Goal: Feedback & Contribution: Contribute content

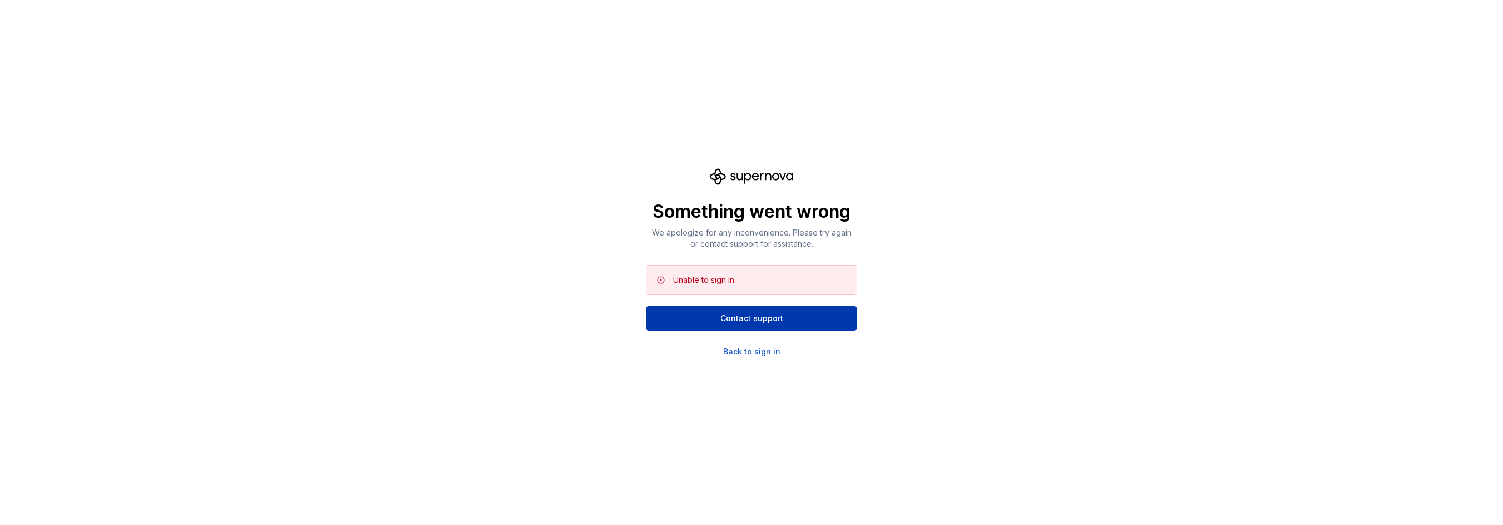
click at [753, 316] on span "Contact support" at bounding box center [752, 318] width 63 height 11
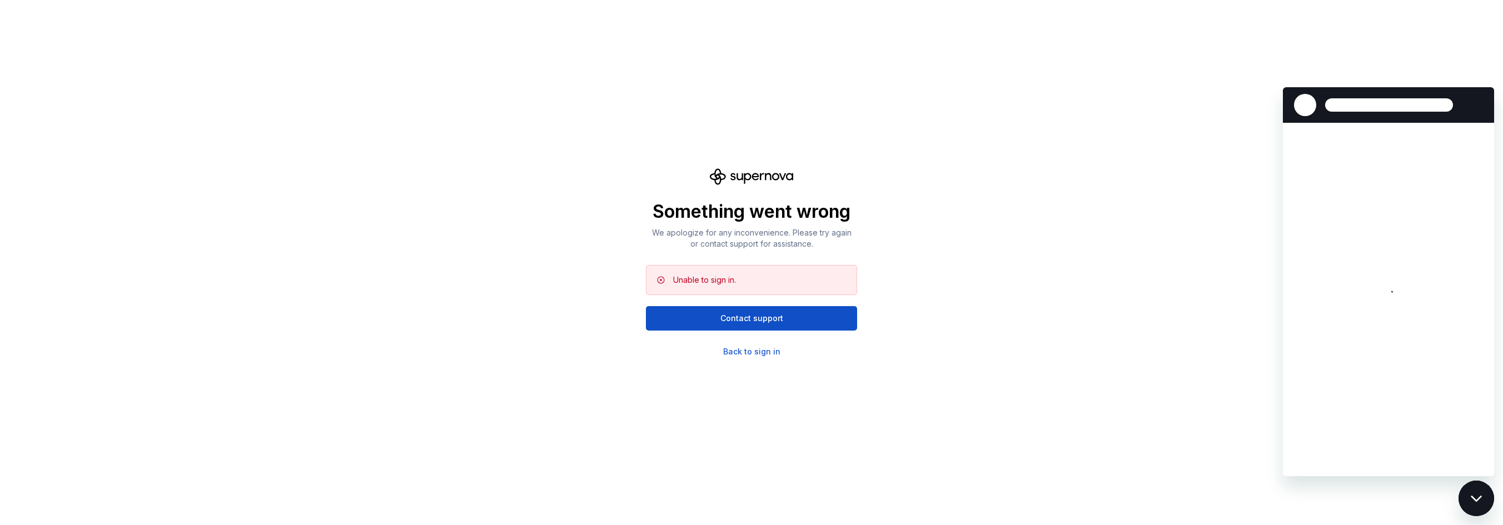
click at [1482, 110] on div at bounding box center [1386, 105] width 193 height 22
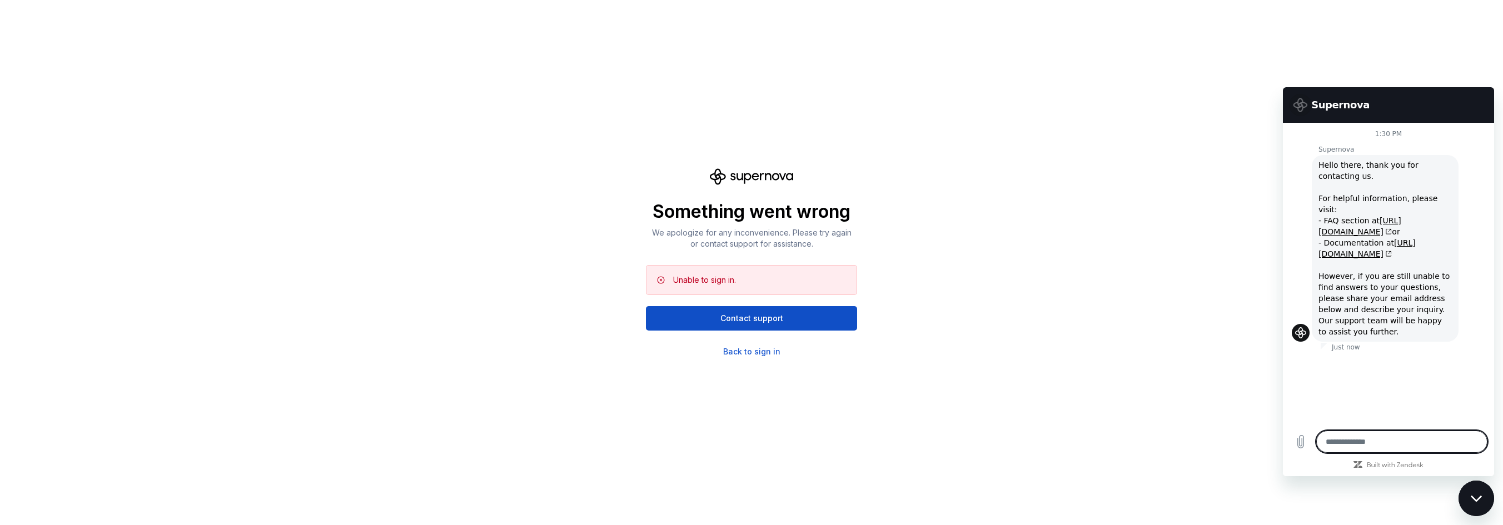
type textarea "*"
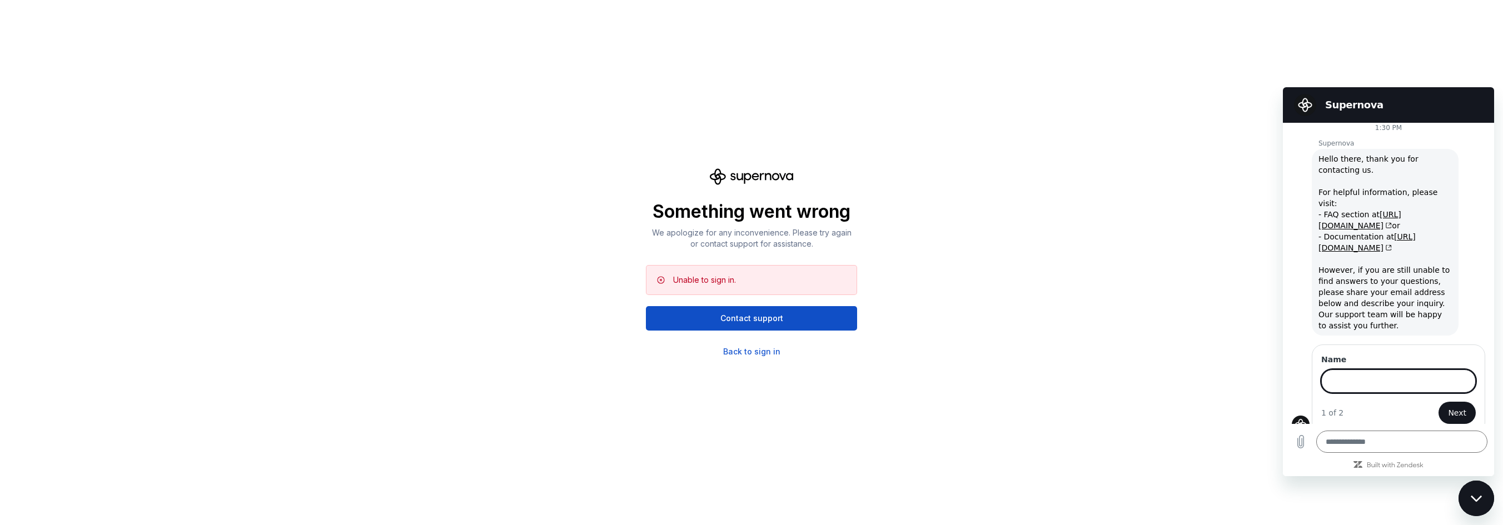
scroll to position [5, 0]
click at [476, 66] on div "Something went wrong We apologize for any inconvenience. Please try again or co…" at bounding box center [751, 262] width 1503 height 525
click at [748, 353] on div "Back to sign in" at bounding box center [751, 351] width 57 height 11
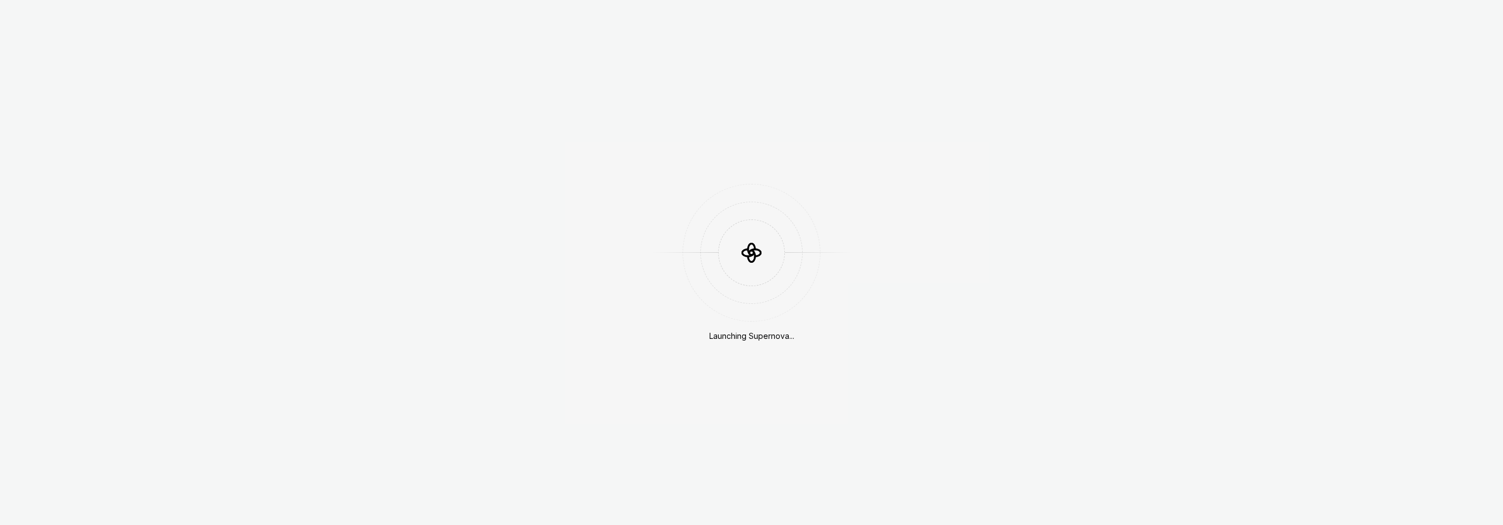
scroll to position [306, 0]
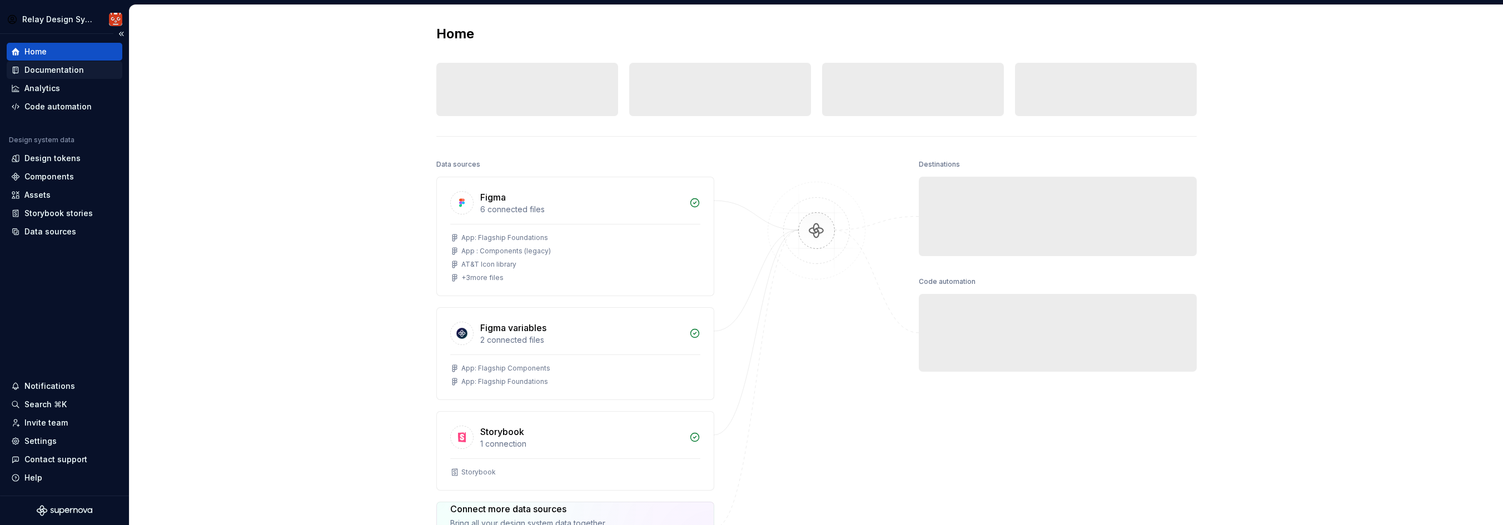
click at [43, 72] on div "Documentation" at bounding box center [53, 69] width 59 height 11
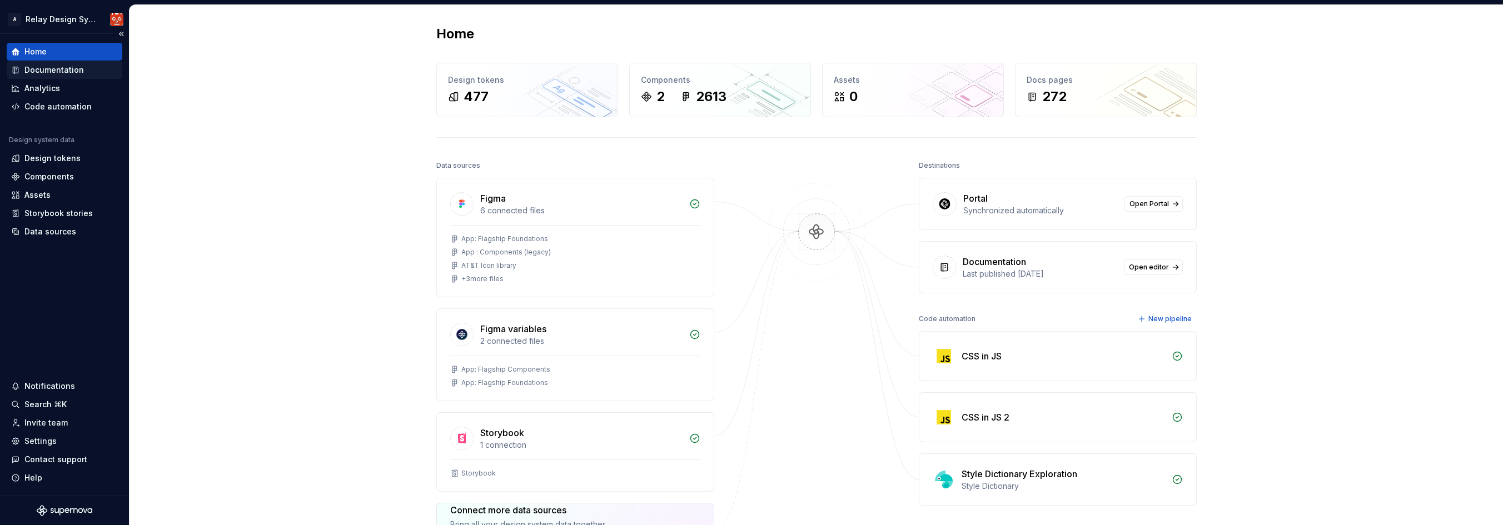
click at [60, 71] on div "Documentation" at bounding box center [53, 69] width 59 height 11
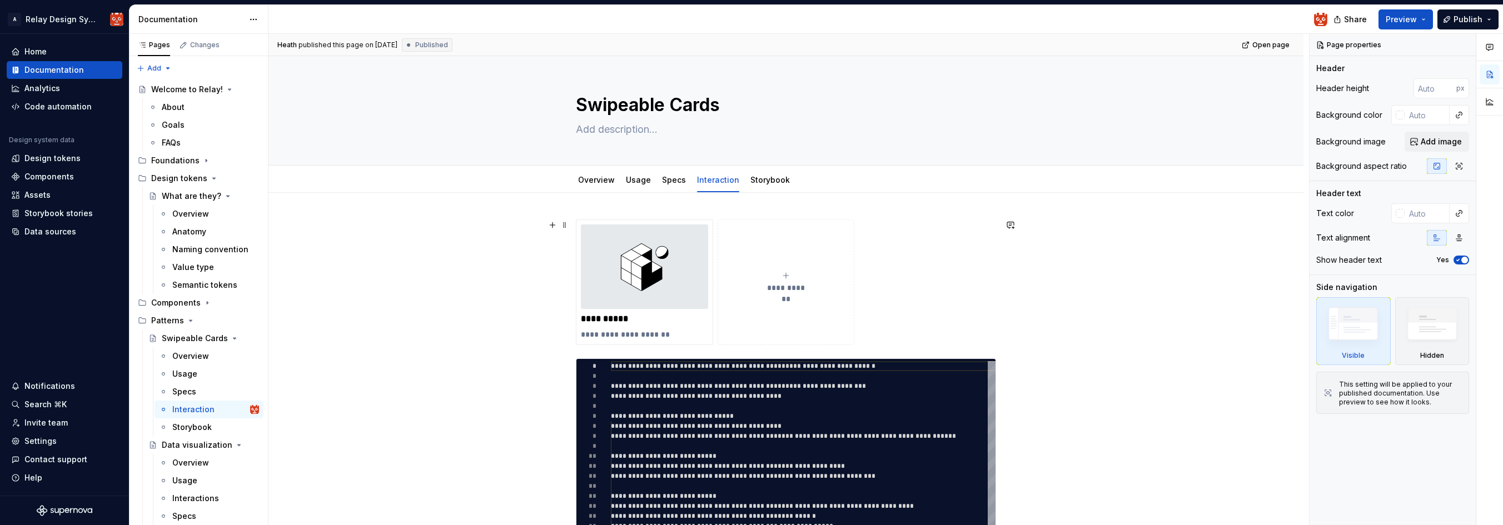
click at [806, 289] on span "**********" at bounding box center [786, 287] width 48 height 11
type textarea "*"
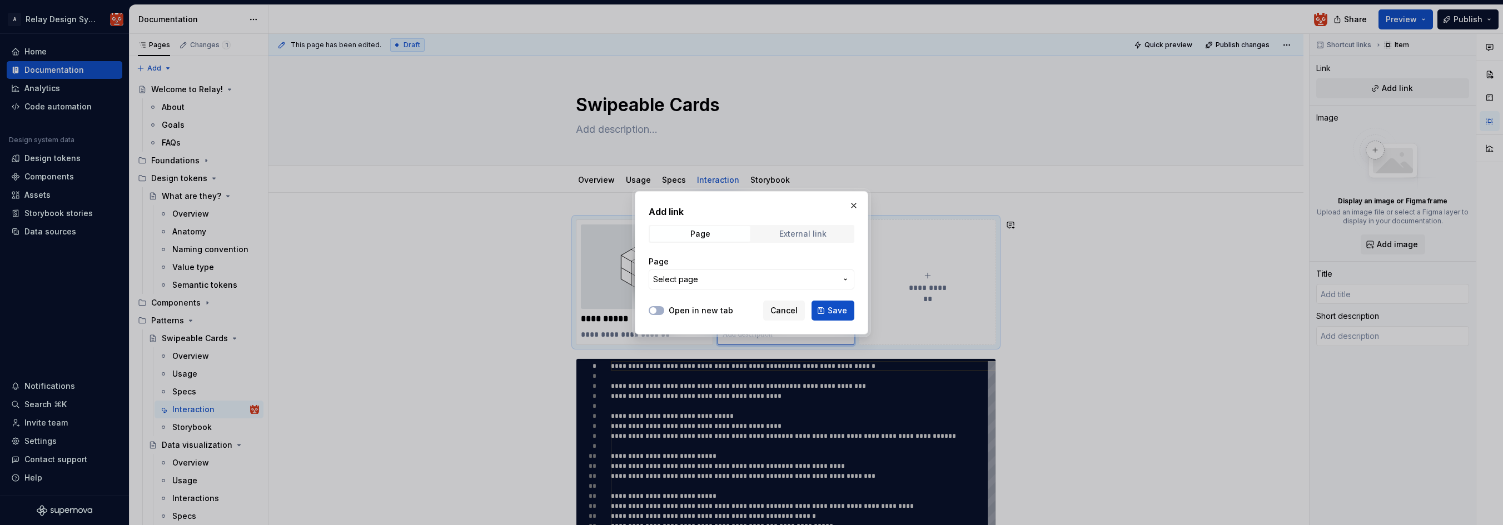
click at [811, 236] on div "External link" at bounding box center [802, 234] width 47 height 9
click at [746, 282] on input "URL" at bounding box center [752, 280] width 206 height 20
paste input "[URL][DOMAIN_NAME]"
type input "[URL][DOMAIN_NAME]"
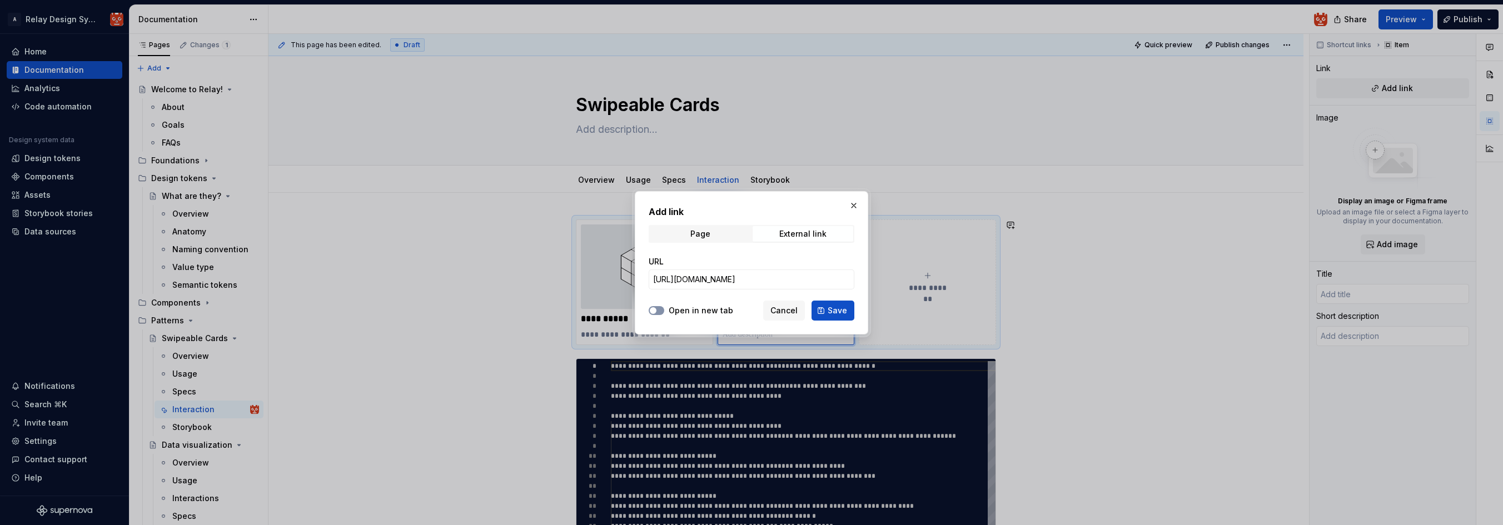
scroll to position [0, 0]
click at [655, 310] on span "button" at bounding box center [653, 310] width 7 height 7
click at [838, 314] on span "Save" at bounding box center [837, 310] width 19 height 11
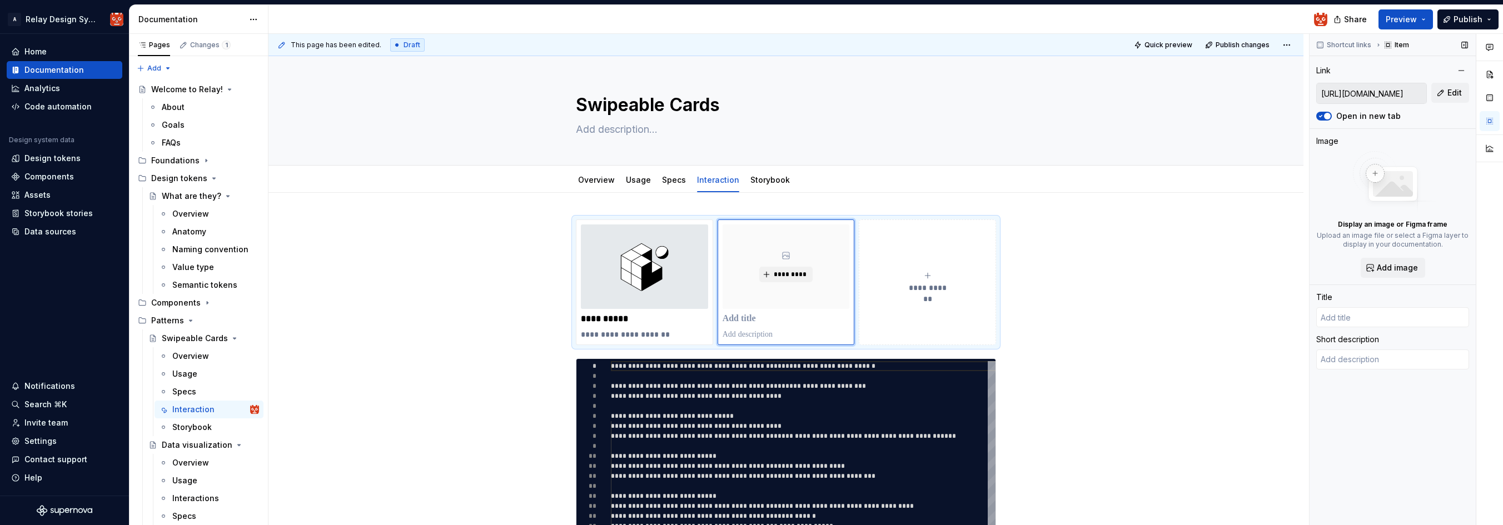
type textarea "*"
type input "Login | Figma"
click at [1395, 265] on span "Add image" at bounding box center [1397, 267] width 41 height 11
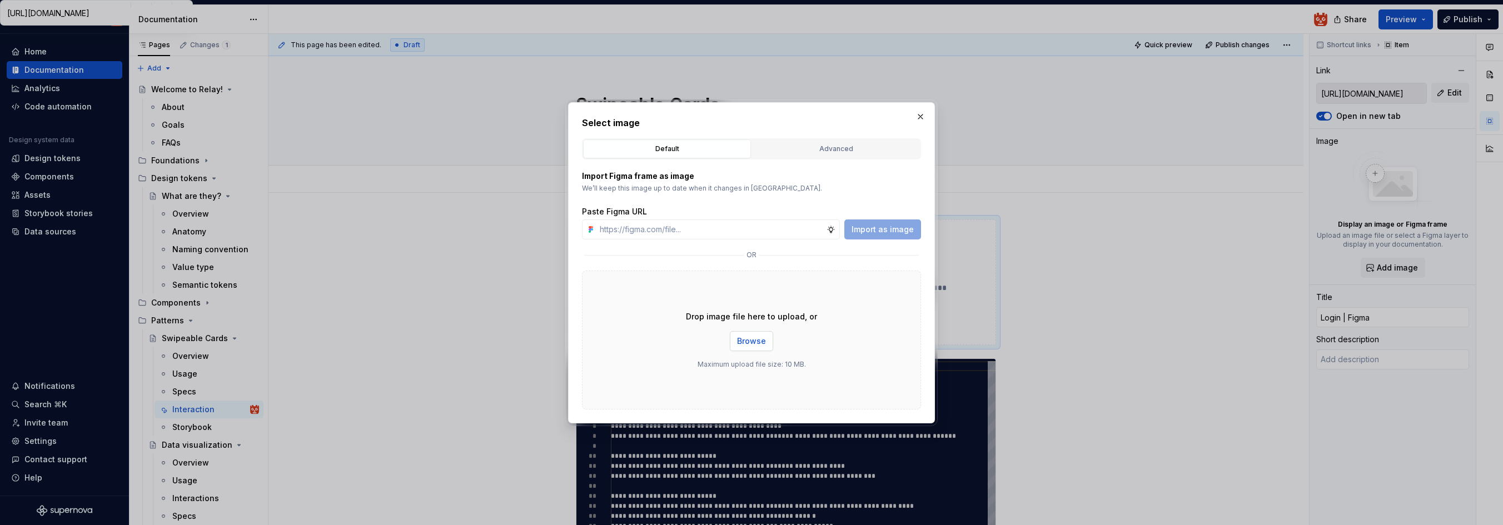
click at [754, 340] on span "Browse" at bounding box center [751, 341] width 29 height 11
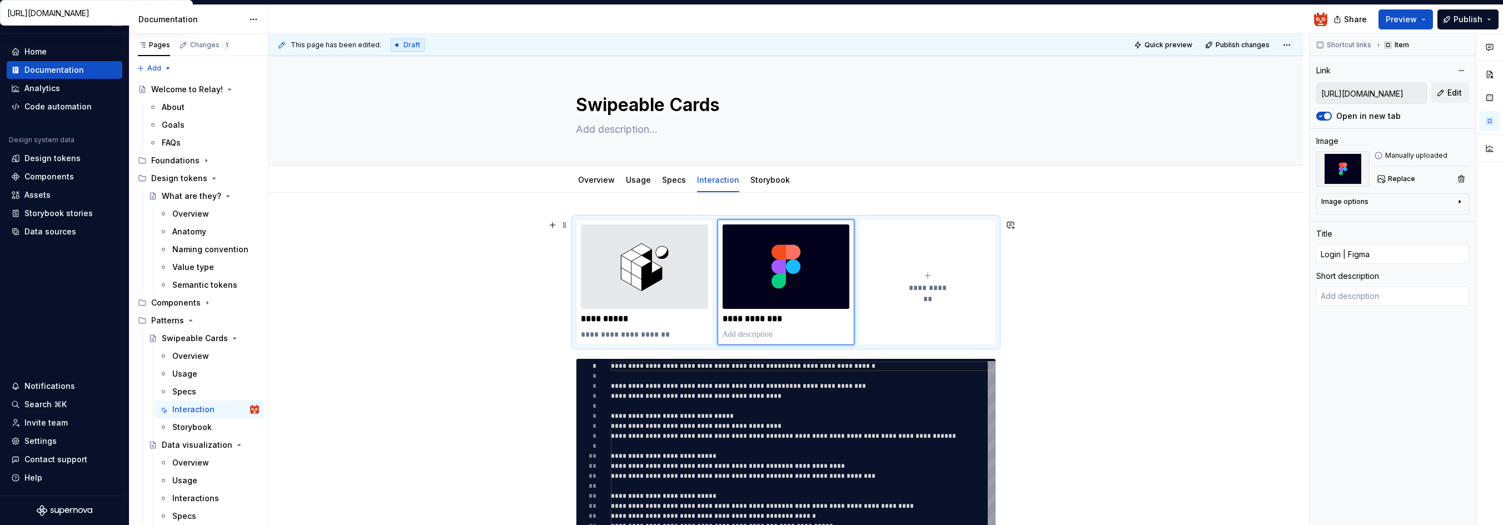
scroll to position [9, 0]
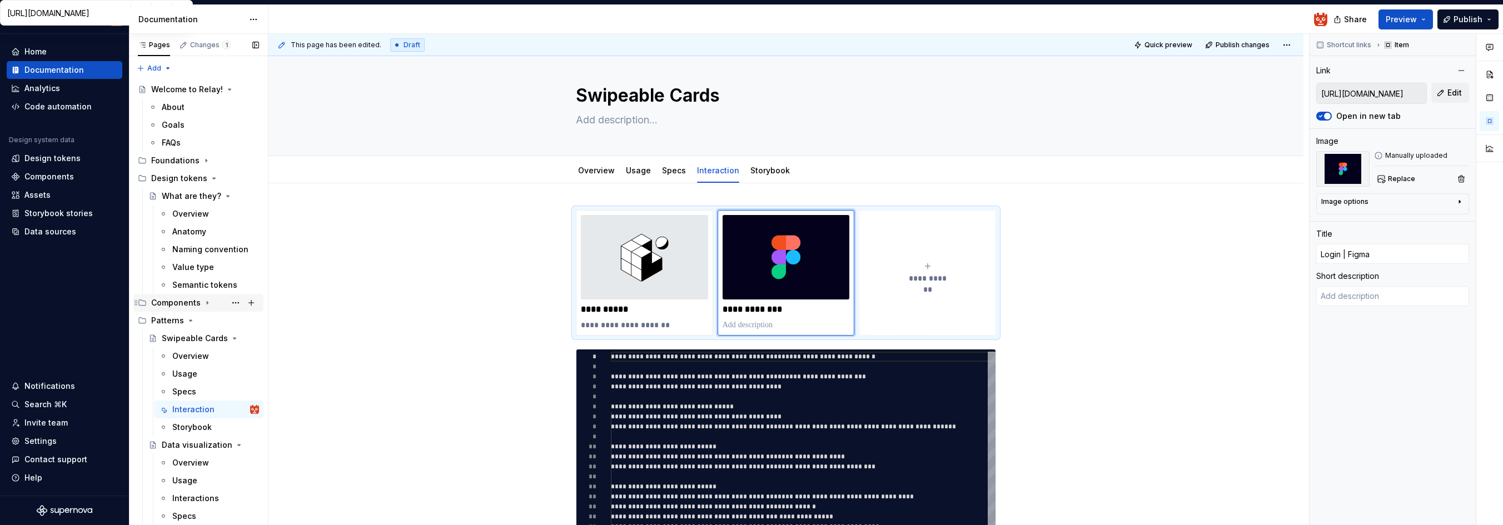
click at [205, 305] on icon "Page tree" at bounding box center [207, 303] width 9 height 9
click at [186, 337] on div "Buttons 🚧" at bounding box center [183, 338] width 42 height 11
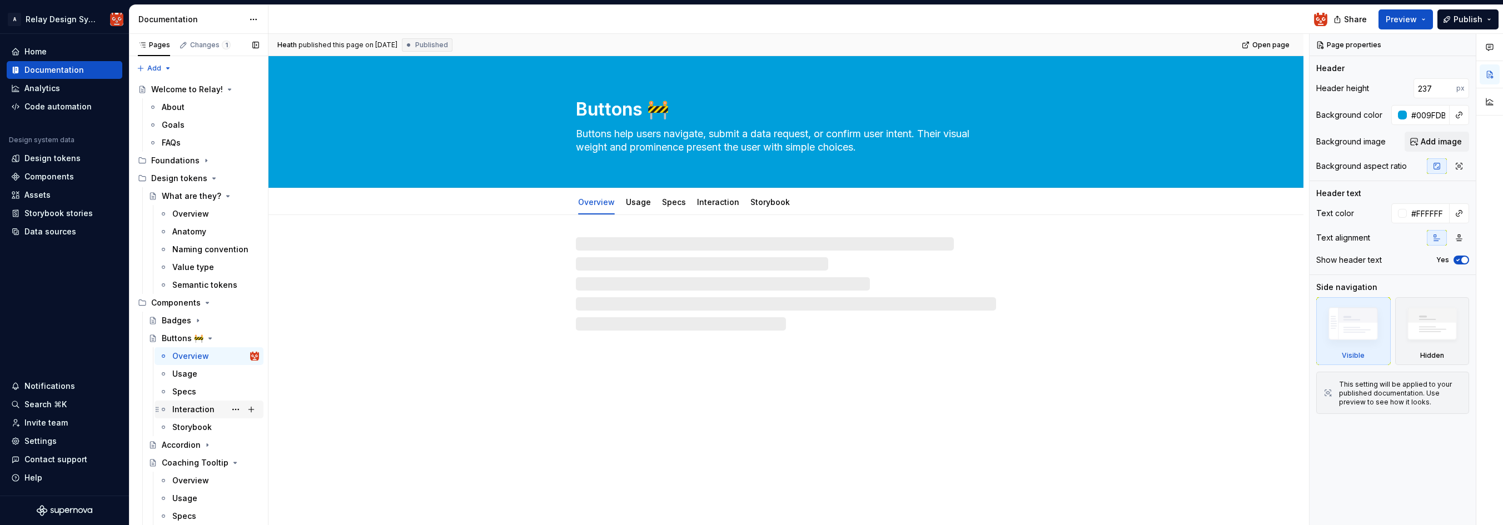
click at [196, 408] on div "Interaction" at bounding box center [193, 409] width 42 height 11
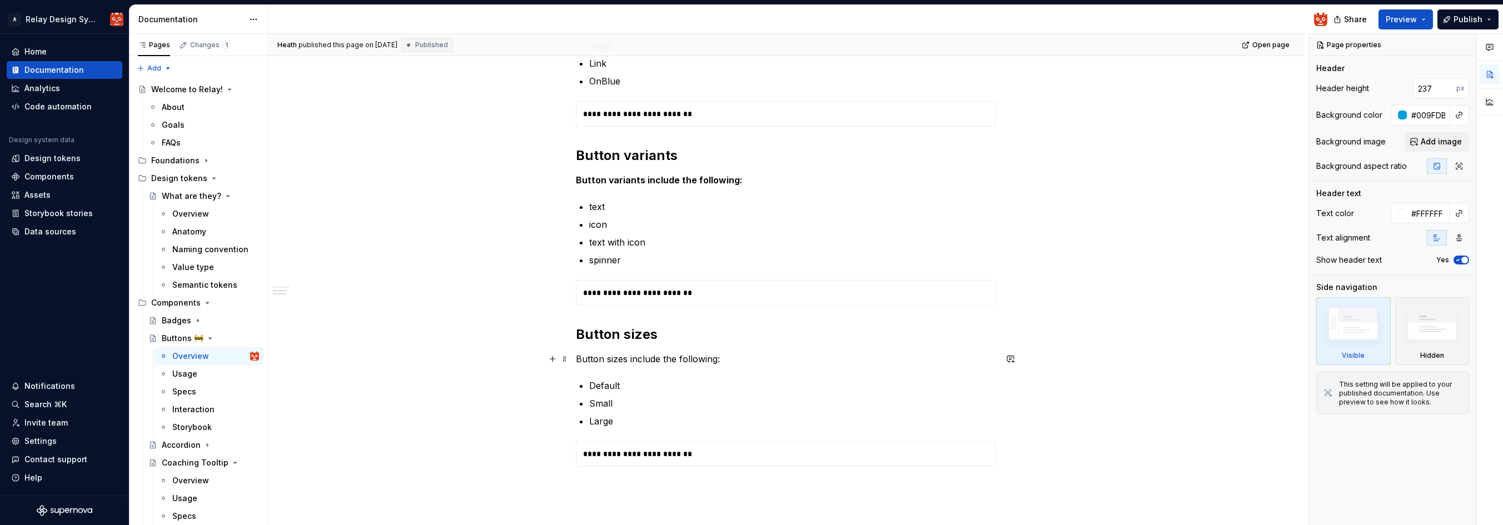
scroll to position [310, 0]
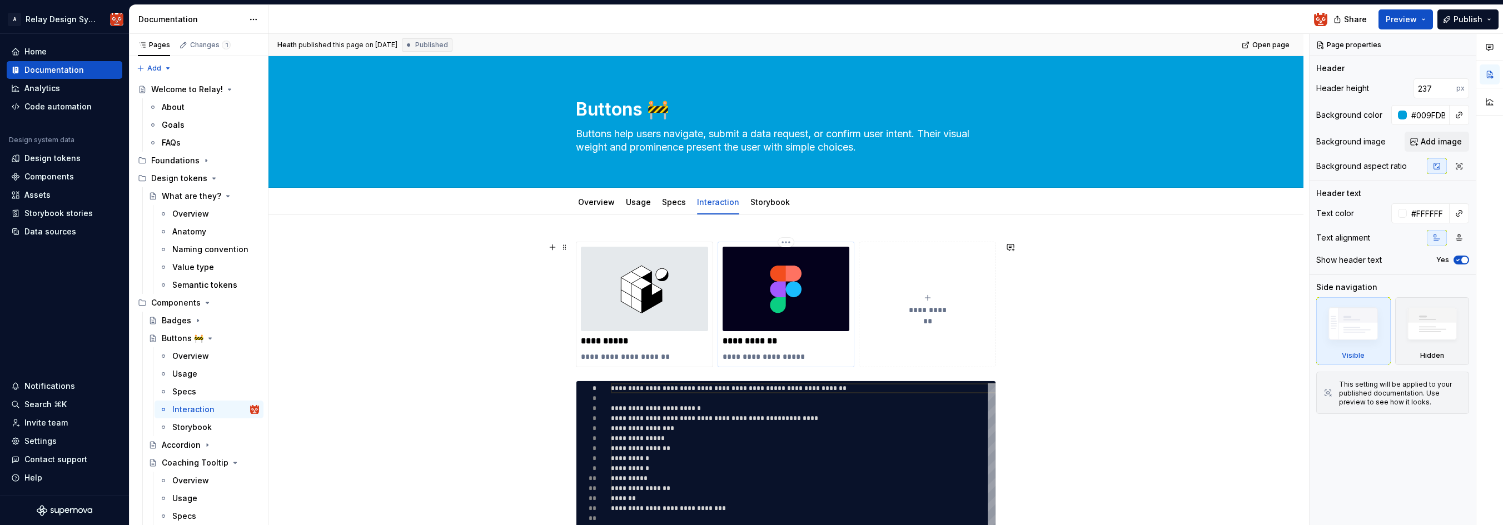
click at [778, 344] on p "**********" at bounding box center [786, 341] width 127 height 11
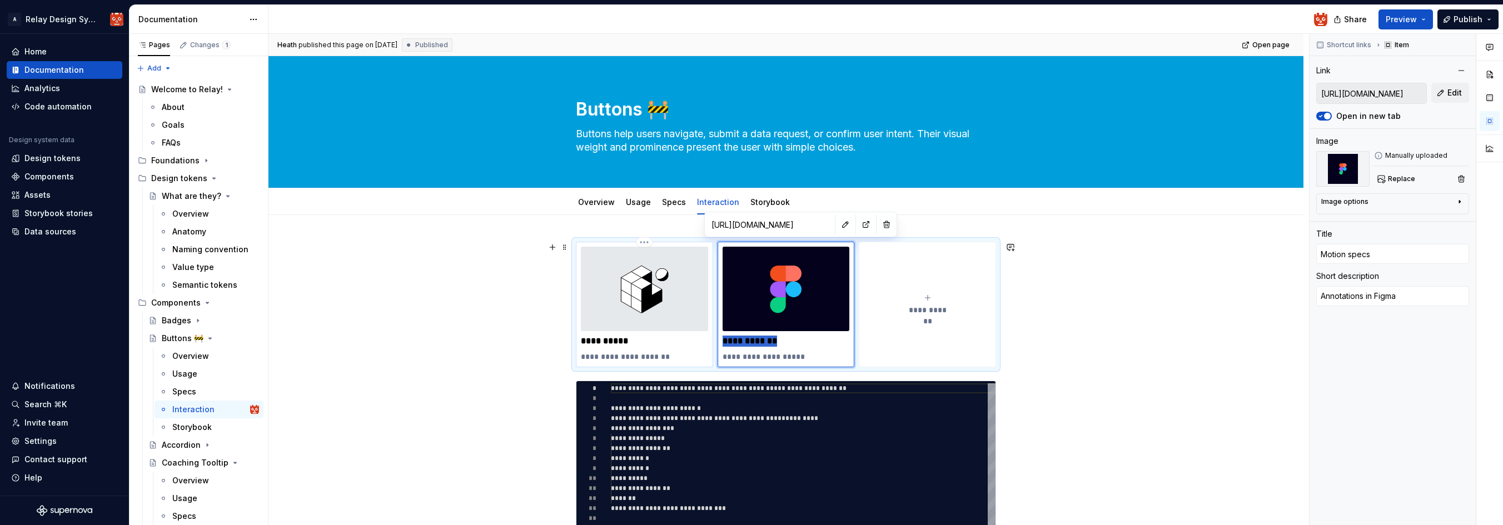
drag, startPoint x: 784, startPoint y: 343, endPoint x: 707, endPoint y: 340, distance: 77.3
click at [707, 340] on div "**********" at bounding box center [786, 305] width 420 height 126
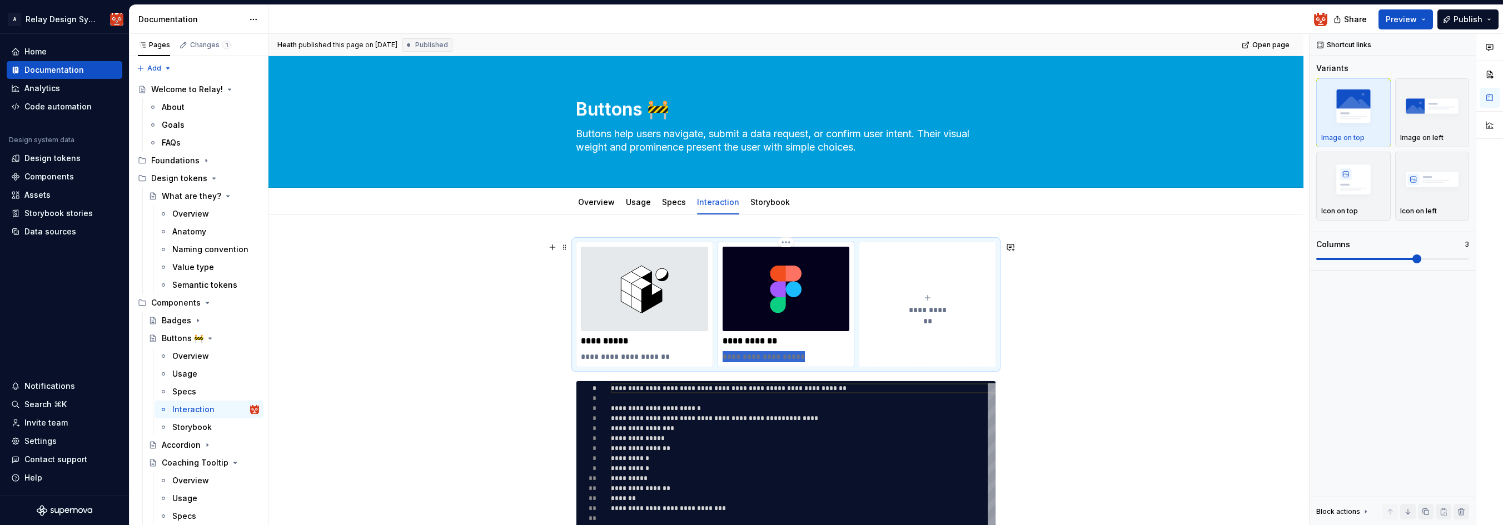
drag, startPoint x: 805, startPoint y: 356, endPoint x: 721, endPoint y: 356, distance: 84.0
click at [722, 356] on div "**********" at bounding box center [786, 305] width 137 height 126
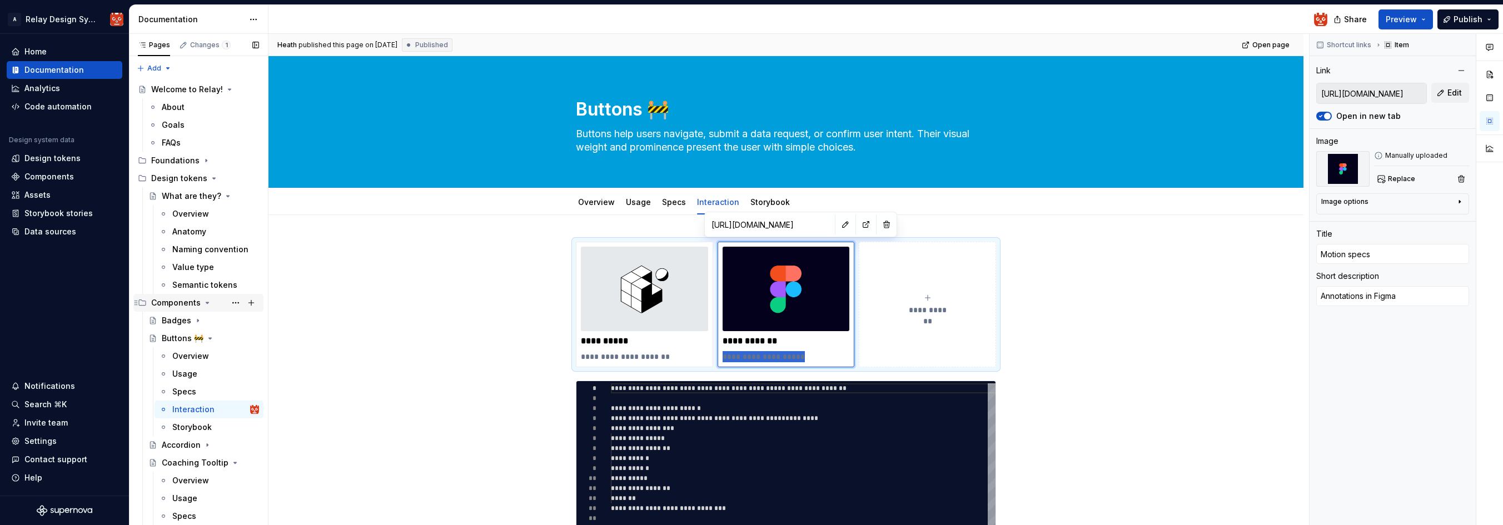
click at [203, 304] on icon "Page tree" at bounding box center [207, 303] width 9 height 9
click at [205, 413] on div "Interaction" at bounding box center [193, 409] width 42 height 11
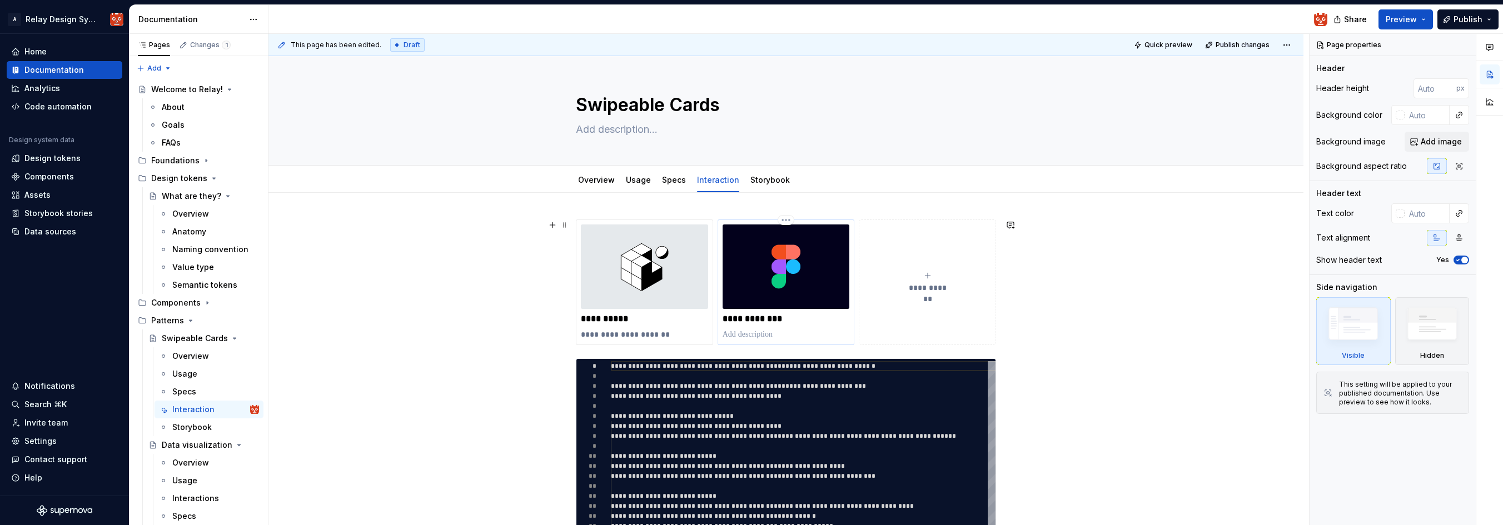
click at [759, 316] on p "**********" at bounding box center [786, 319] width 127 height 11
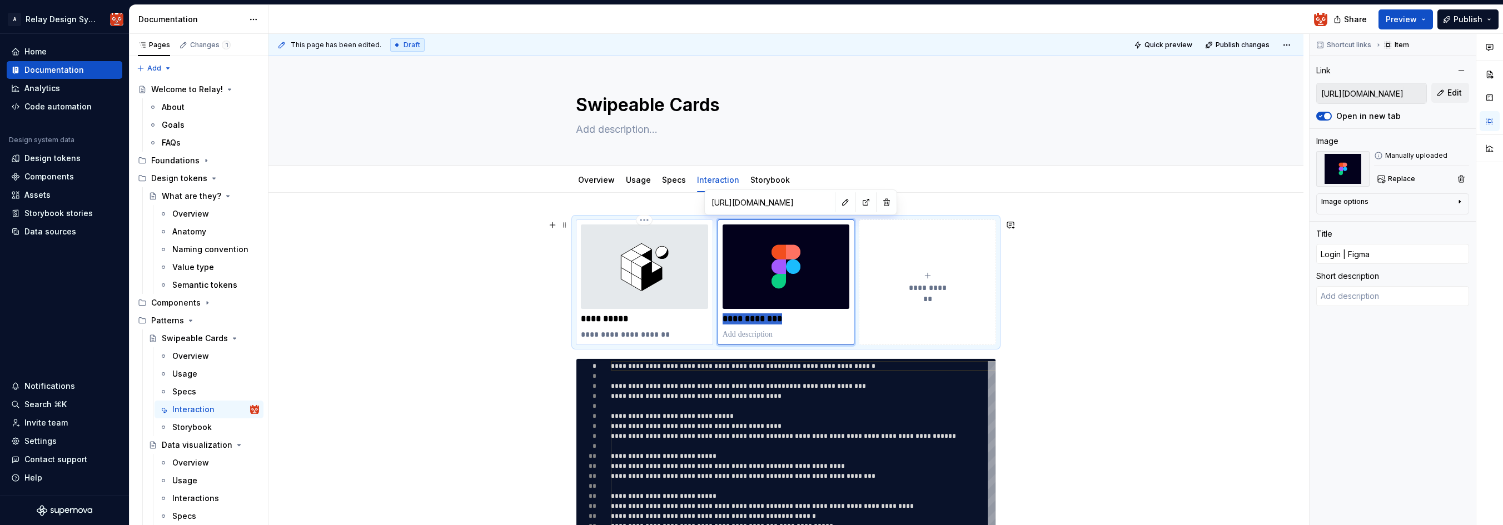
drag, startPoint x: 717, startPoint y: 320, endPoint x: 698, endPoint y: 319, distance: 19.5
click at [698, 319] on div "**********" at bounding box center [786, 283] width 420 height 126
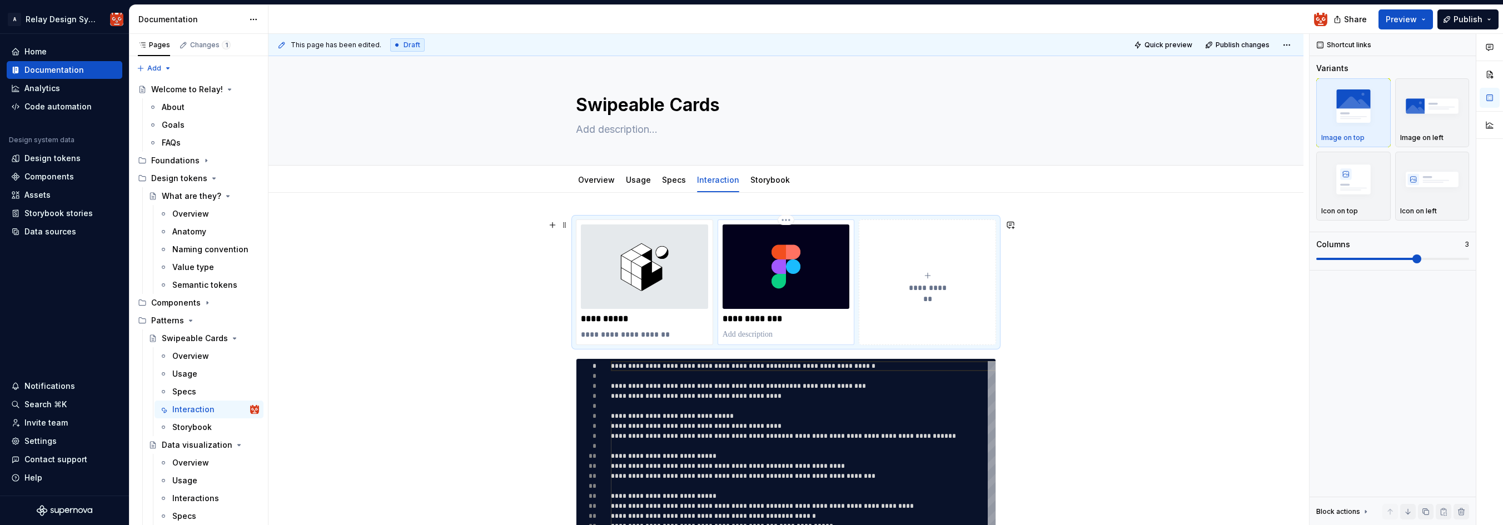
click at [769, 317] on p "**********" at bounding box center [786, 319] width 127 height 11
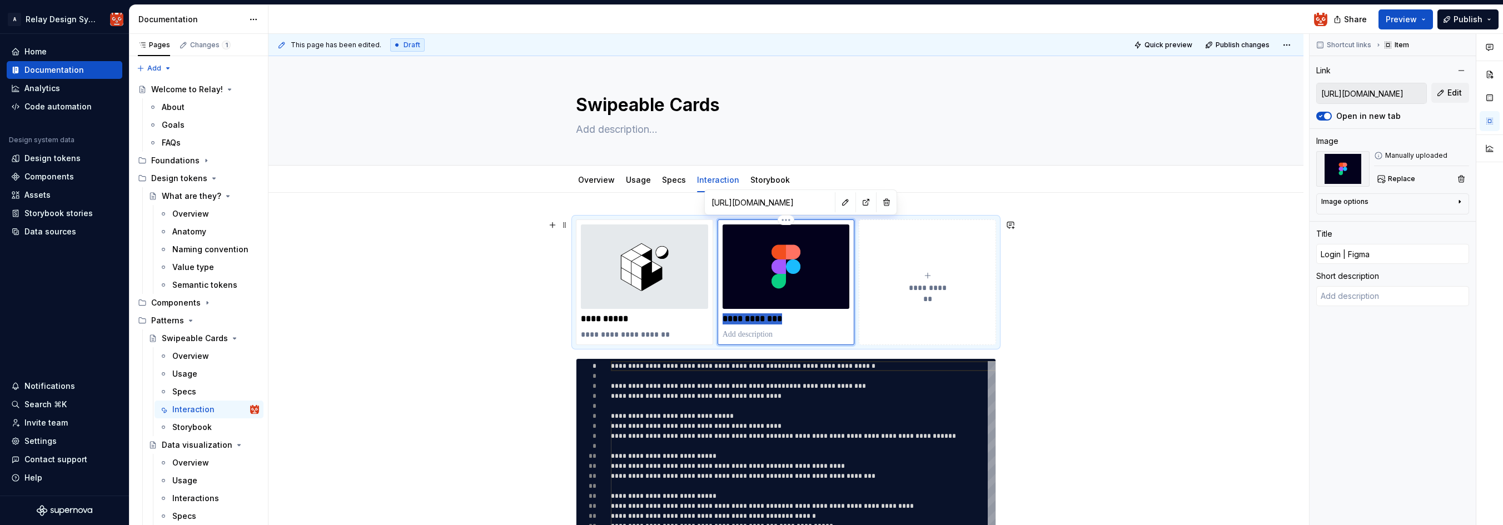
drag, startPoint x: 788, startPoint y: 320, endPoint x: 717, endPoint y: 317, distance: 70.6
click at [717, 317] on div "**********" at bounding box center [786, 283] width 420 height 126
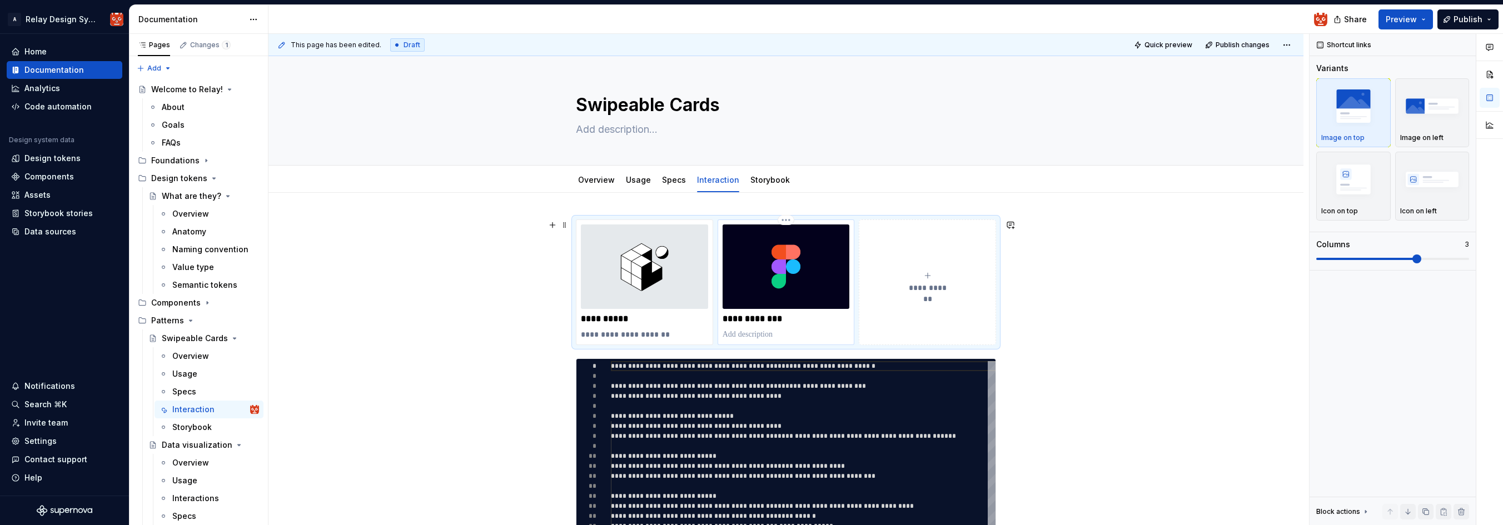
click at [797, 308] on img at bounding box center [786, 267] width 127 height 85
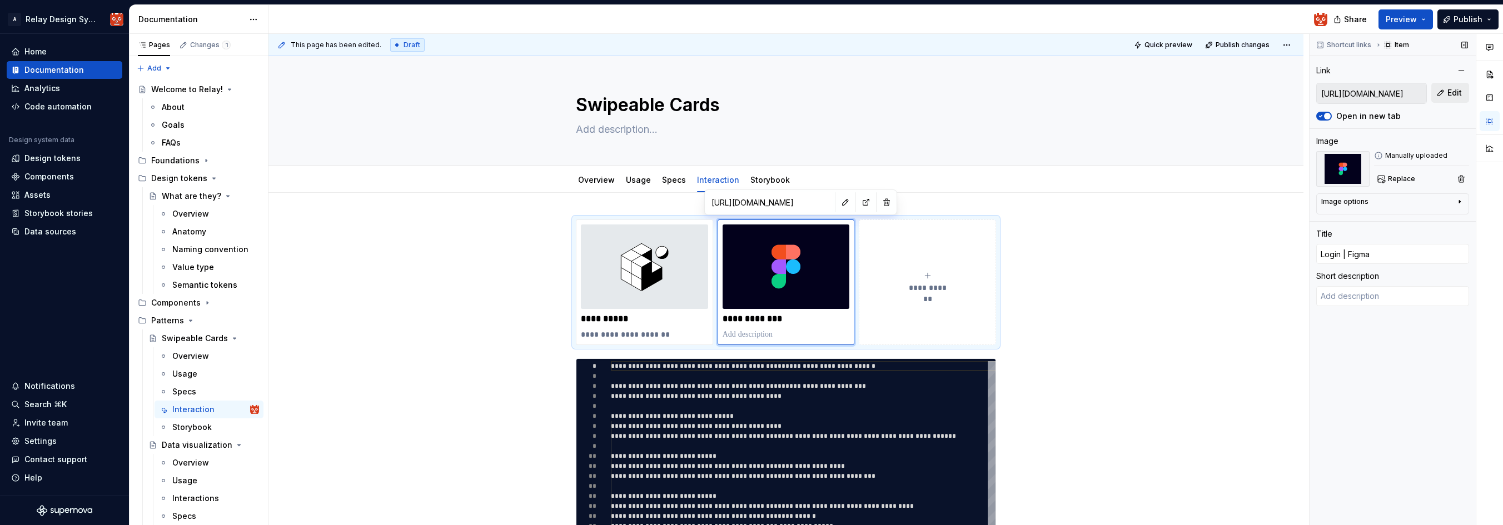
click at [1448, 97] on span "Edit" at bounding box center [1455, 92] width 14 height 11
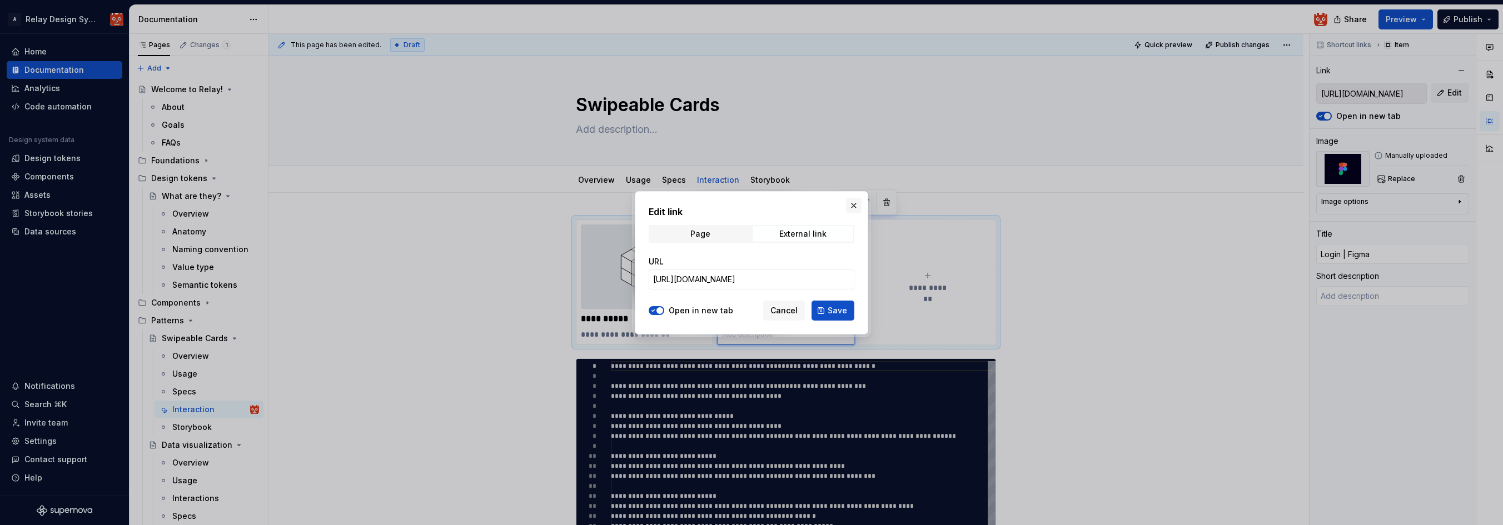
click at [852, 205] on button "button" at bounding box center [854, 206] width 16 height 16
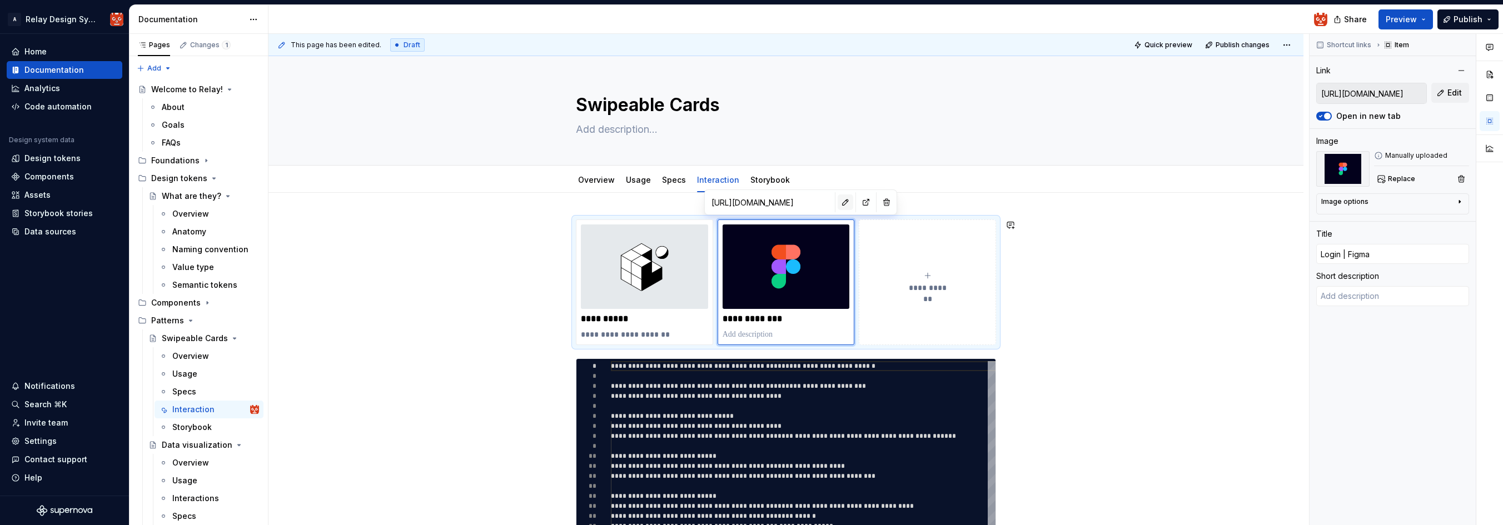
click at [838, 203] on button "button" at bounding box center [846, 203] width 16 height 16
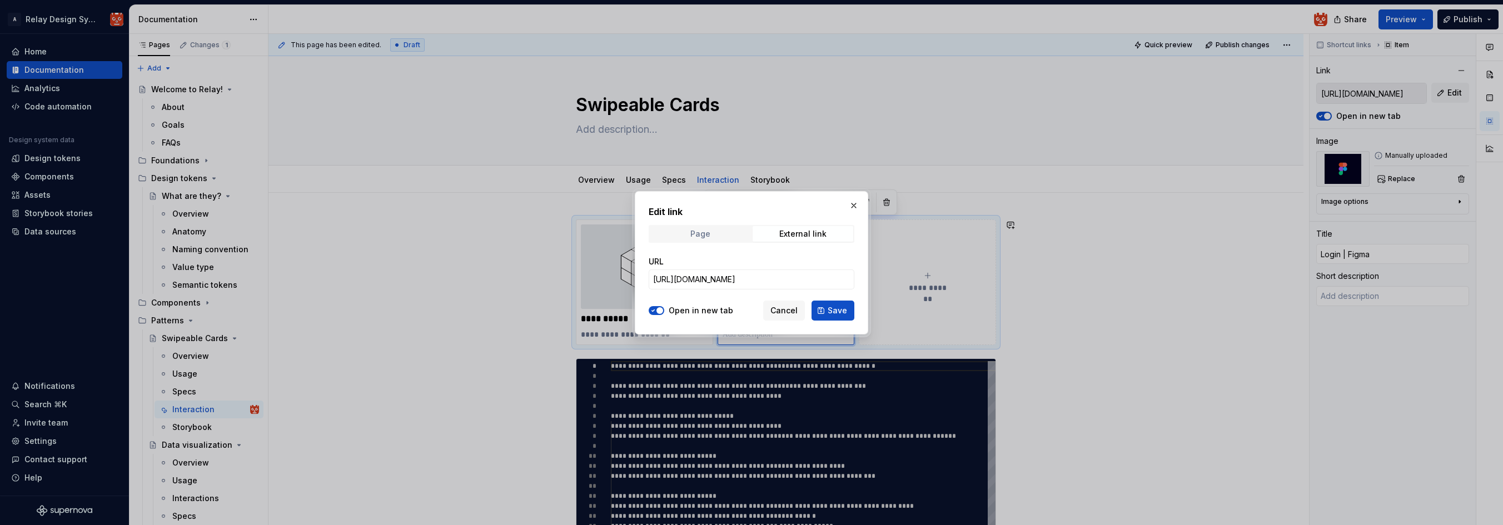
click at [715, 241] on span "Page" at bounding box center [700, 234] width 101 height 16
click at [855, 205] on button "button" at bounding box center [854, 206] width 16 height 16
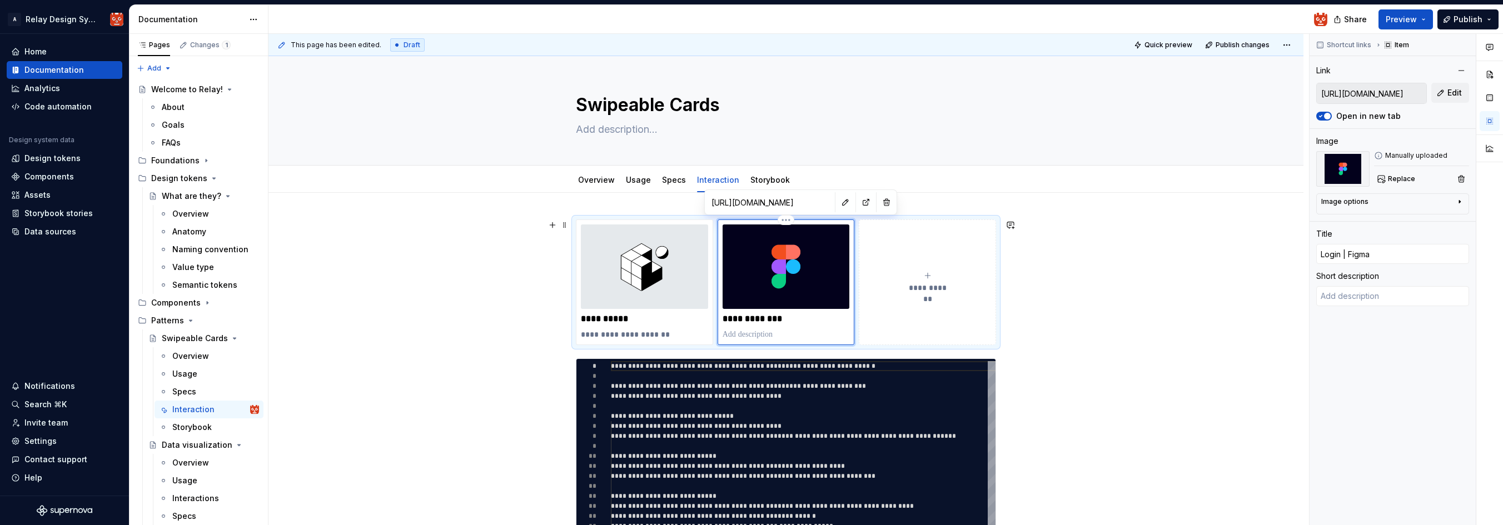
click at [757, 322] on p "**********" at bounding box center [786, 319] width 127 height 11
drag, startPoint x: 787, startPoint y: 320, endPoint x: 755, endPoint y: 318, distance: 32.3
click at [755, 318] on p "**********" at bounding box center [786, 319] width 127 height 11
type textarea "*"
type input "Login |d"
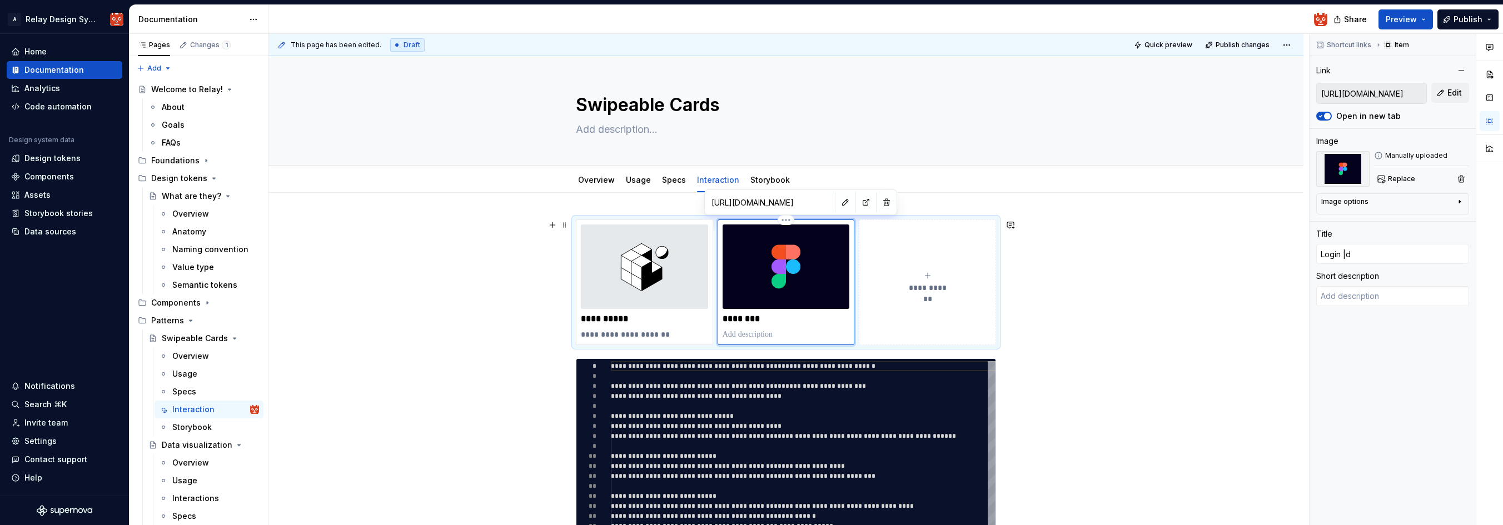
type textarea "*"
type input "Login |"
type textarea "*"
type input "Login"
type textarea "*"
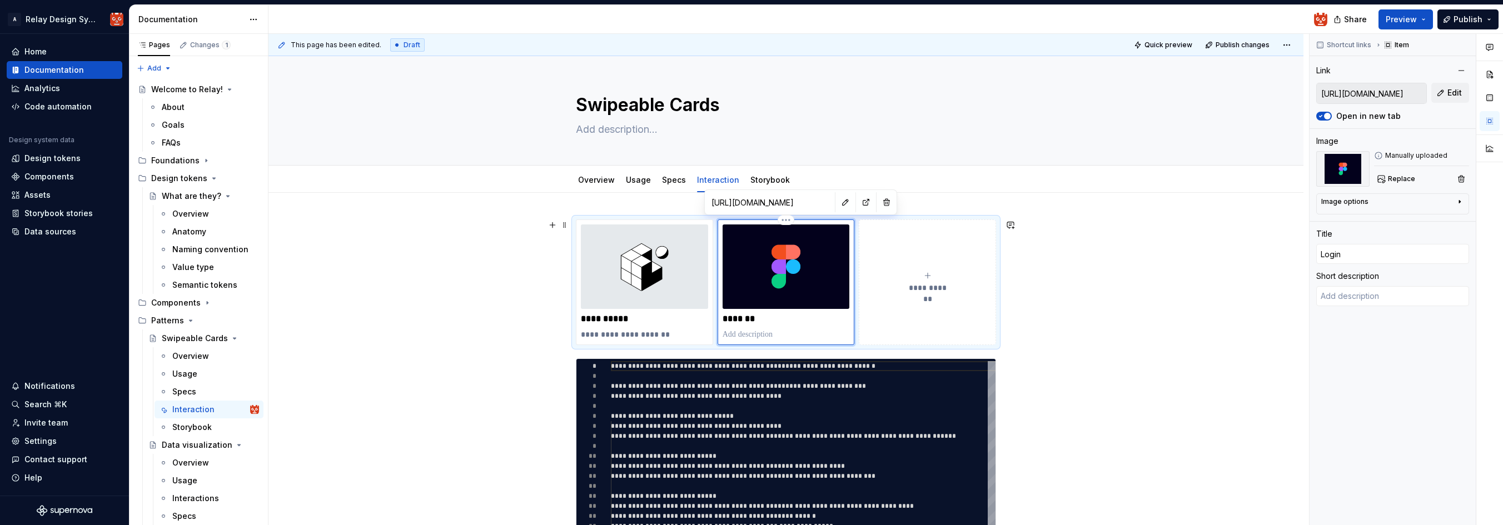
type input "Login"
type textarea "*"
type input "Logi"
type textarea "*"
type input "Log"
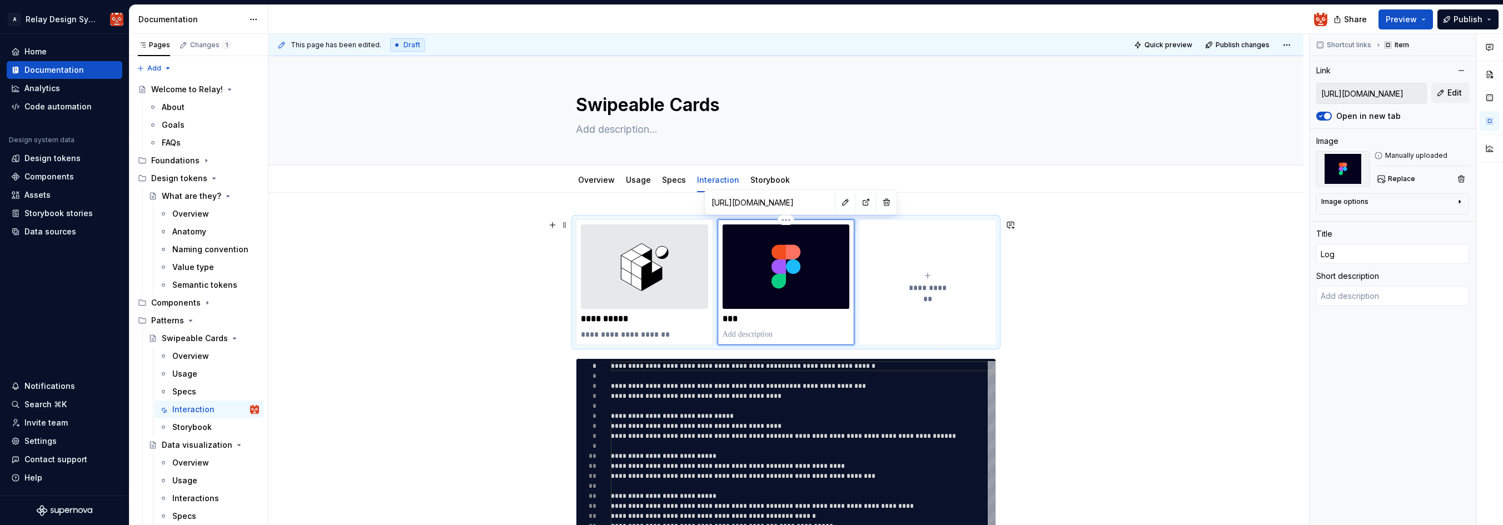
type textarea "*"
type input "Lo"
type textarea "*"
type input "L"
type textarea "*"
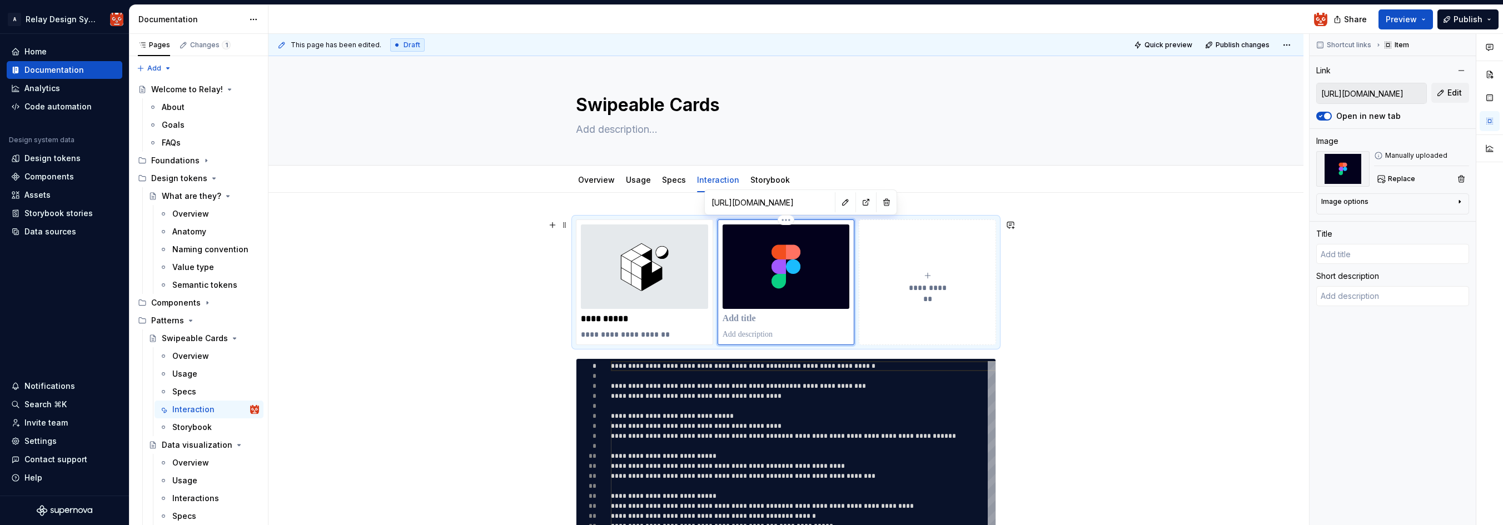
type textarea "*"
type input "M"
type textarea "*"
type input "Mo"
type textarea "*"
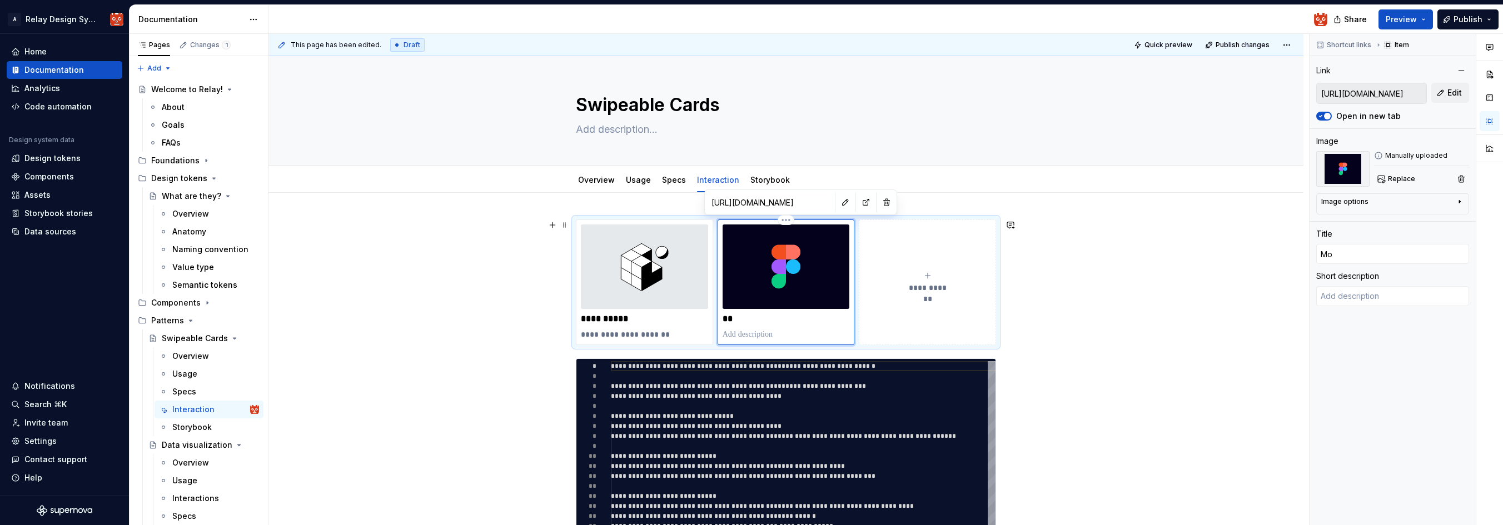
type input "Mos"
type textarea "*"
type input "Mo"
type textarea "*"
type input "Mot"
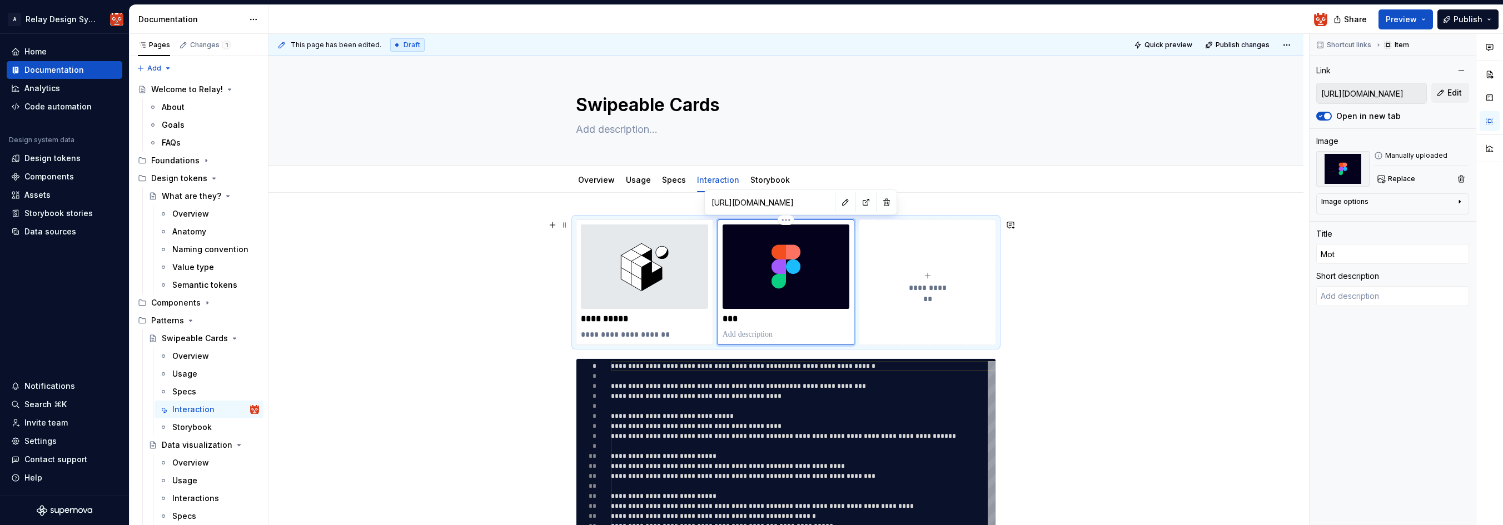
type textarea "*"
type input "Moti"
type textarea "*"
type input "Motio"
type textarea "*"
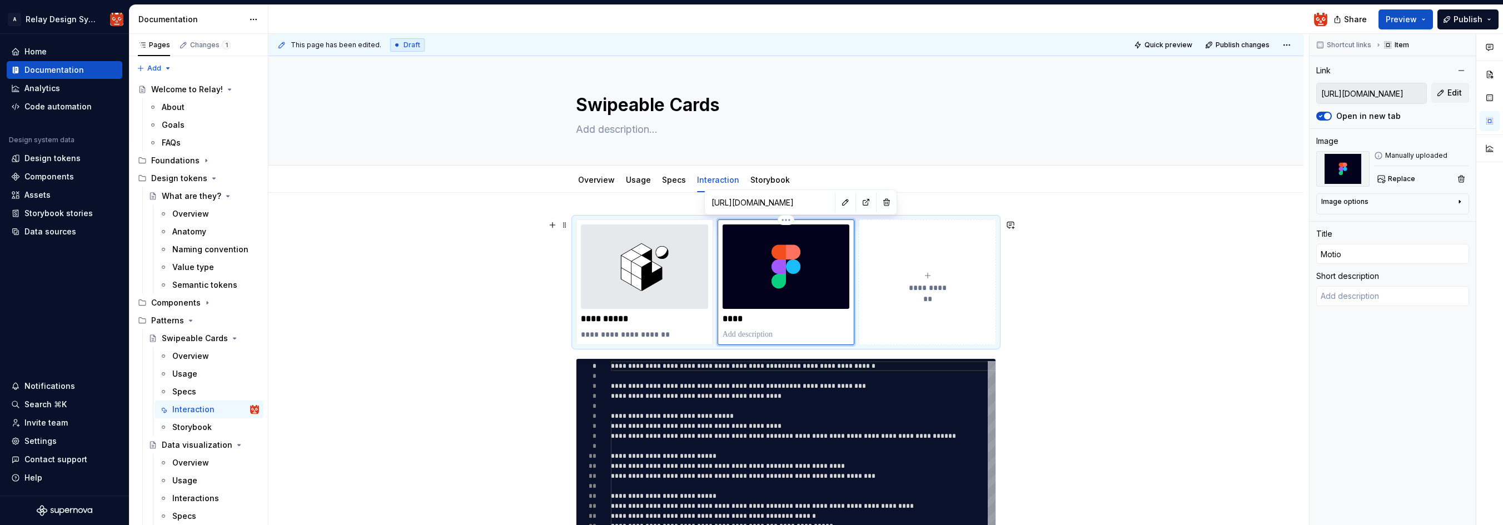
type input "Motion"
type textarea "*"
type input "Motion"
type textarea "*"
type input "Motion s"
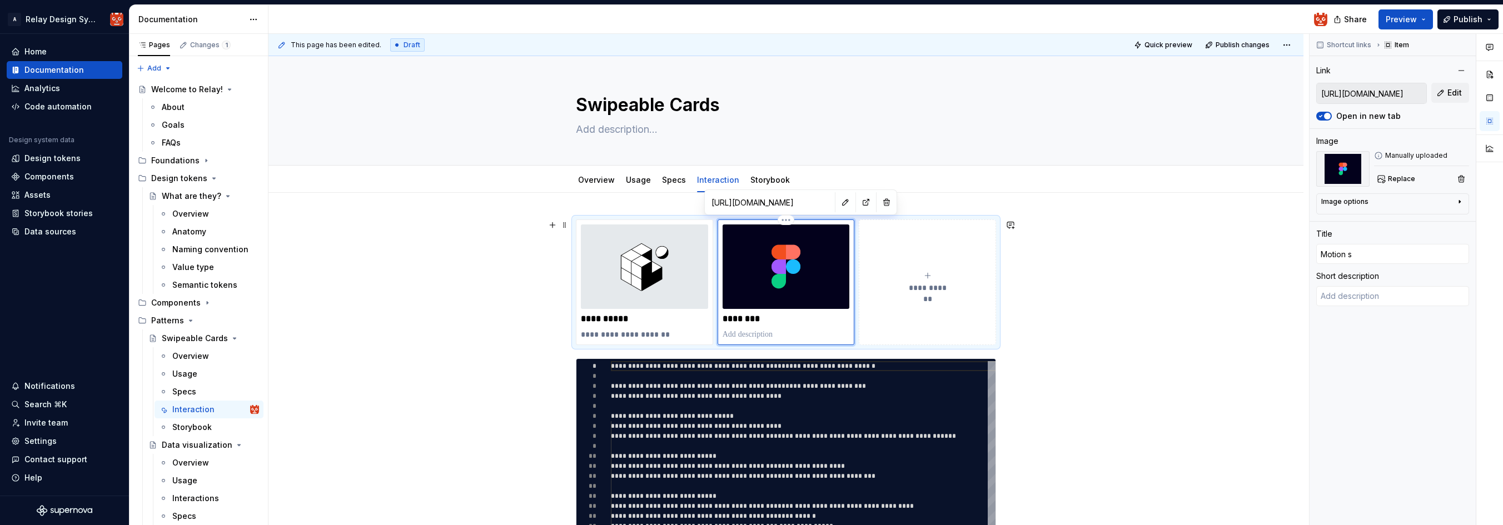
type textarea "*"
type input "Motion sp"
type textarea "*"
type input "Motion spe"
type textarea "*"
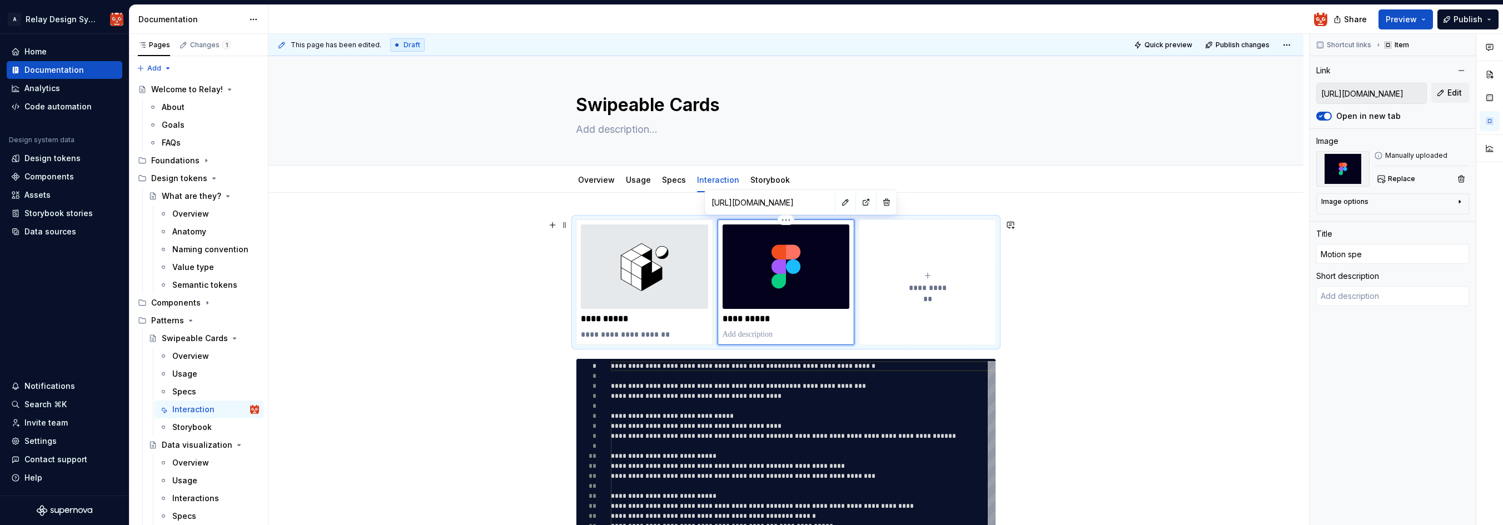
type input "Motion spec"
type textarea "*"
type input "Motion specs"
click at [776, 333] on p at bounding box center [786, 334] width 127 height 11
type textarea "*"
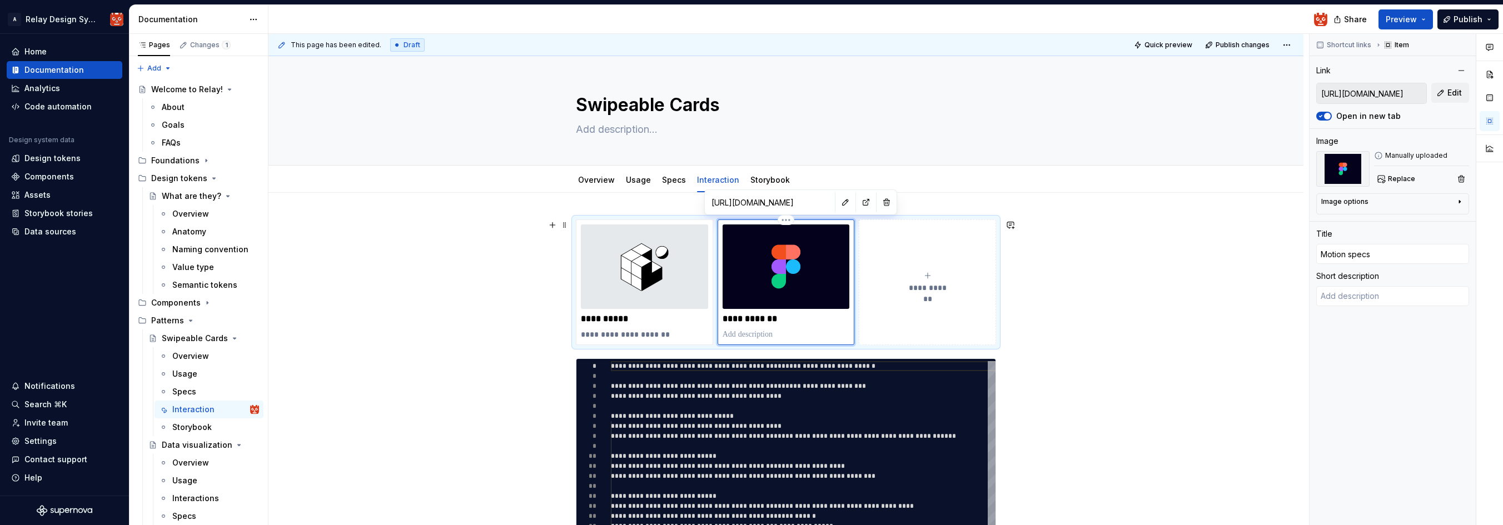
type textarea "Annotations in Figma"
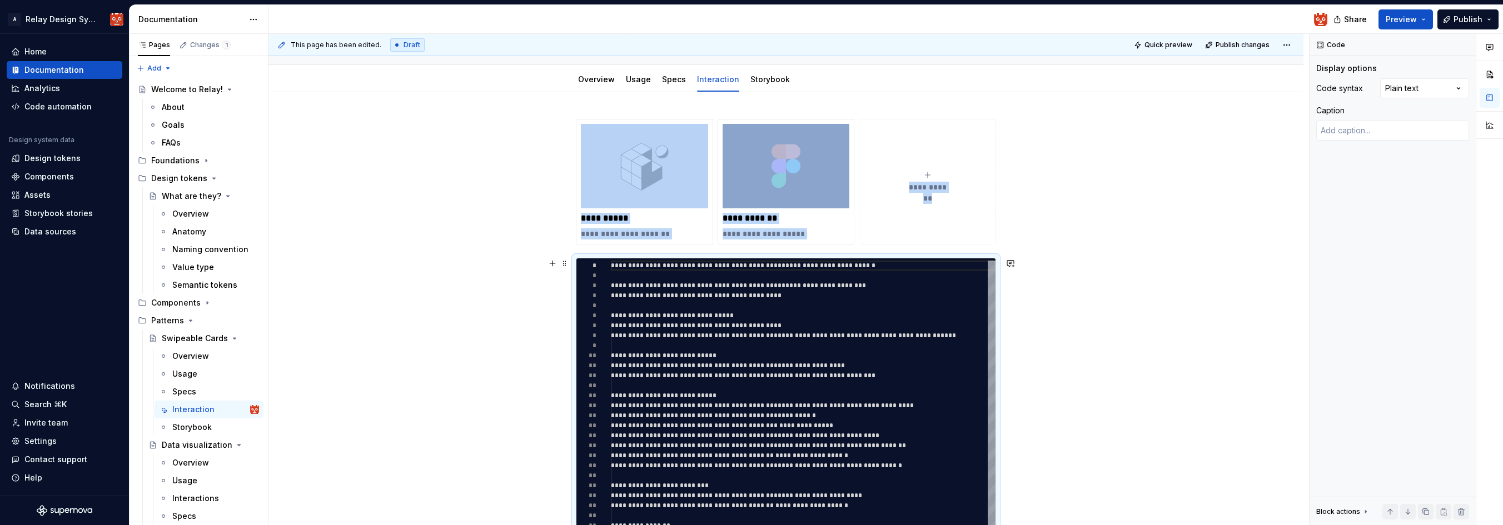
scroll to position [100, 0]
click at [1464, 27] on button "Publish" at bounding box center [1468, 19] width 61 height 20
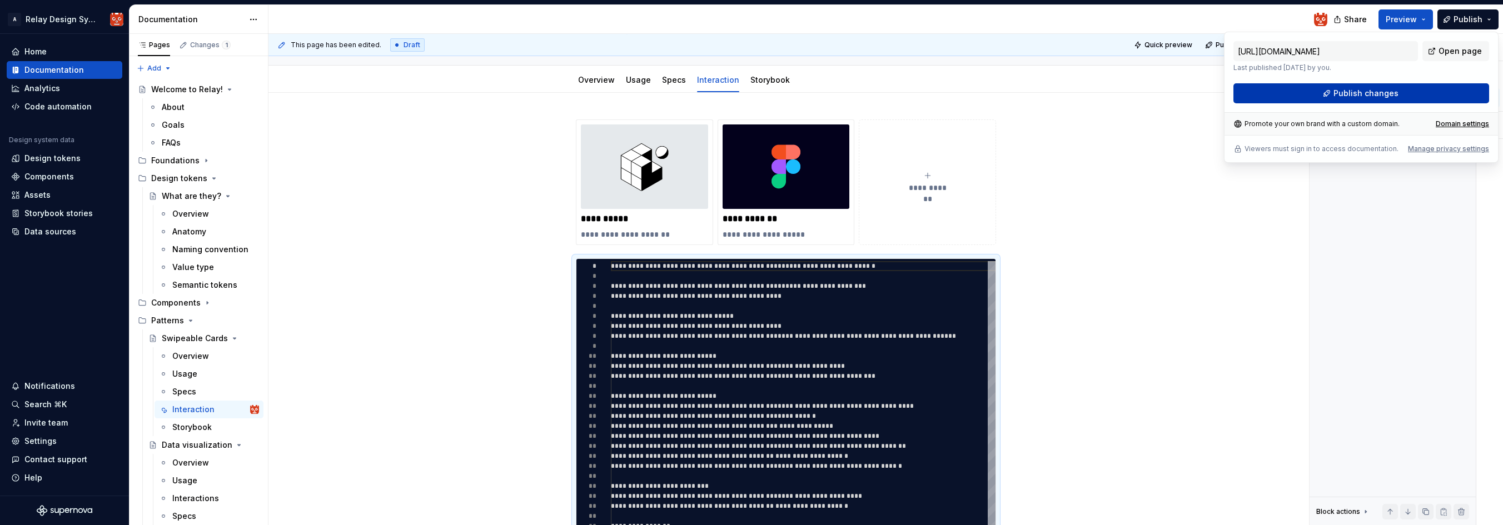
click at [1374, 97] on span "Publish changes" at bounding box center [1366, 93] width 65 height 11
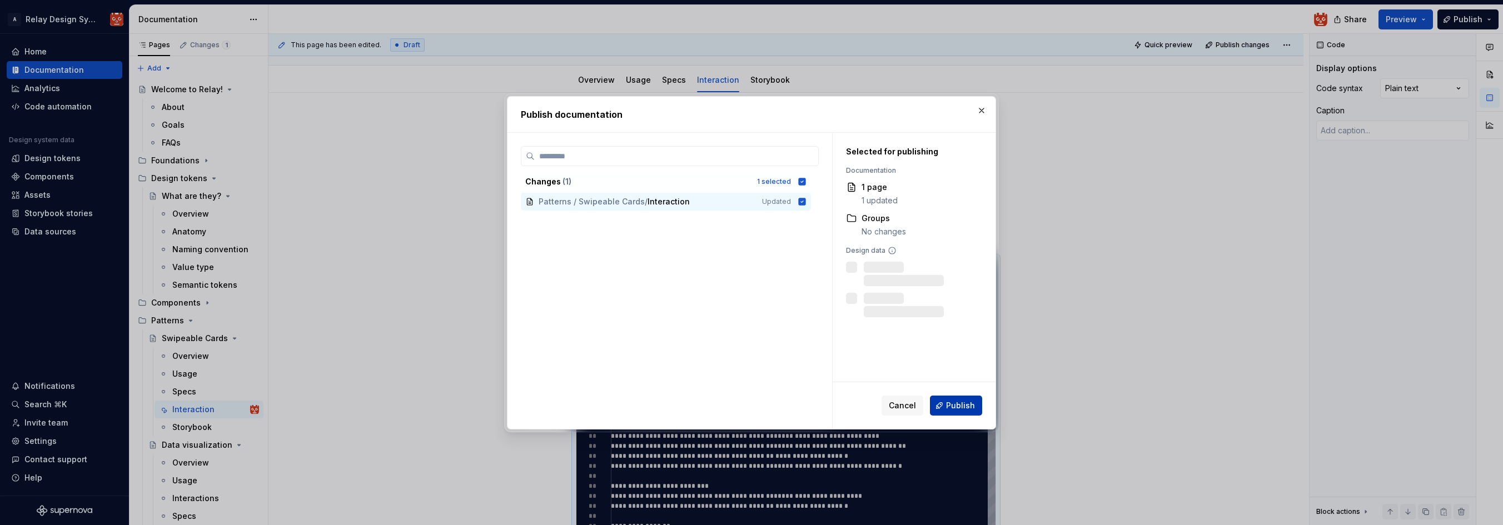
click at [948, 399] on button "Publish" at bounding box center [956, 406] width 52 height 20
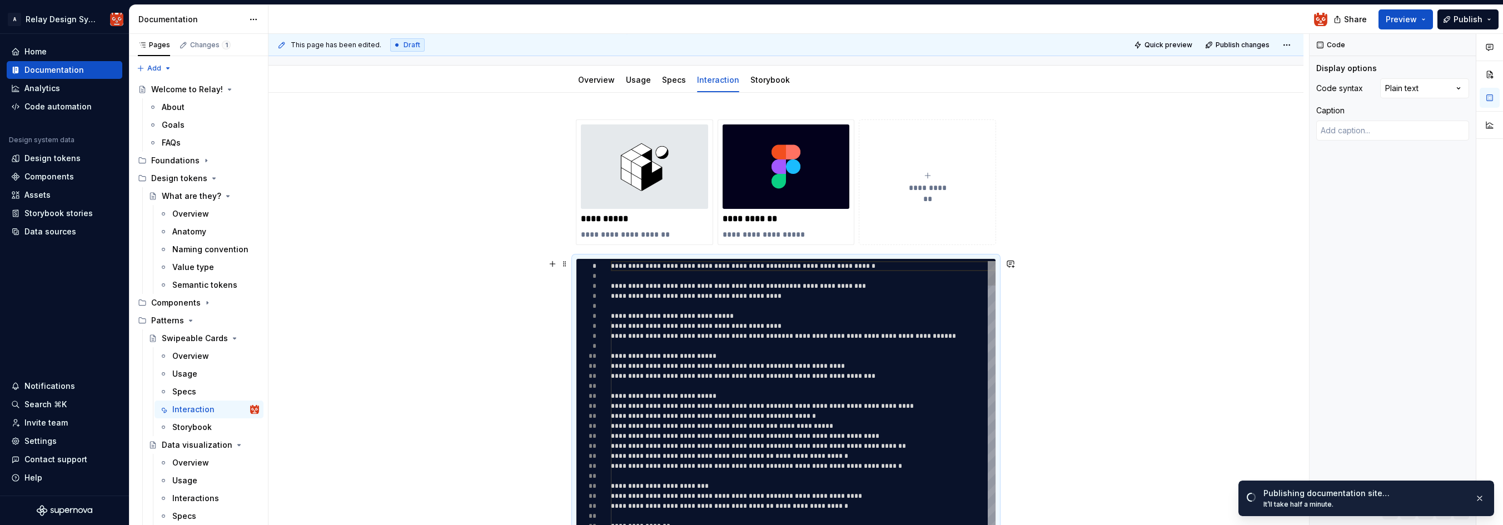
type textarea "*"
type textarea "**********"
type textarea "*"
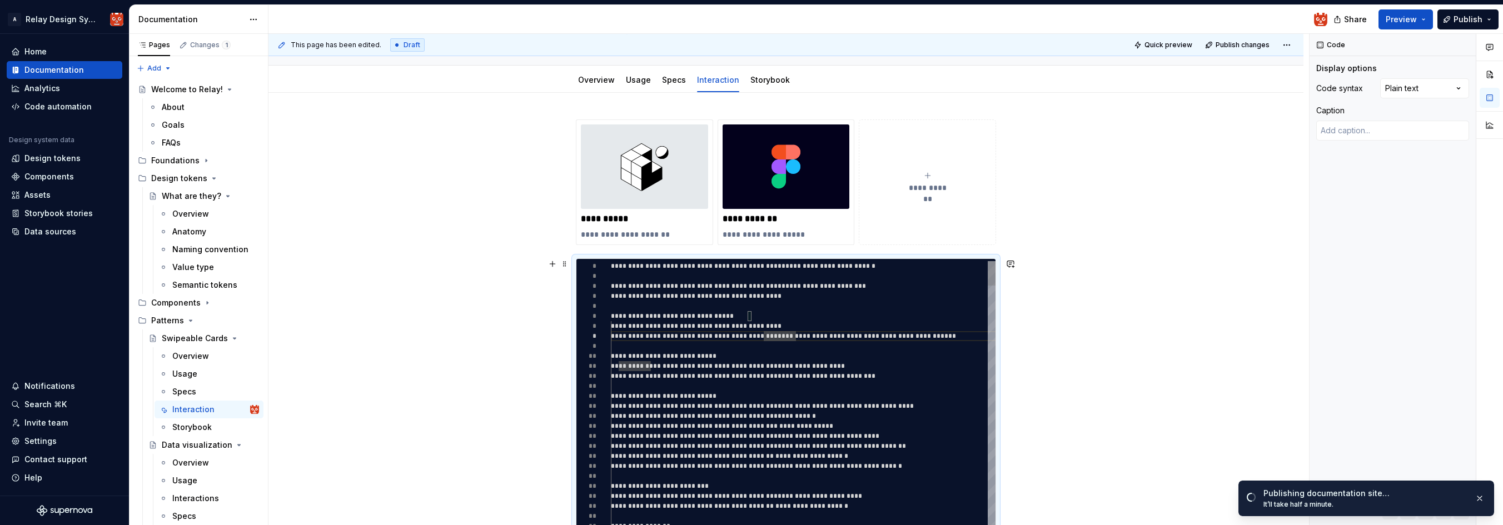
type textarea "**********"
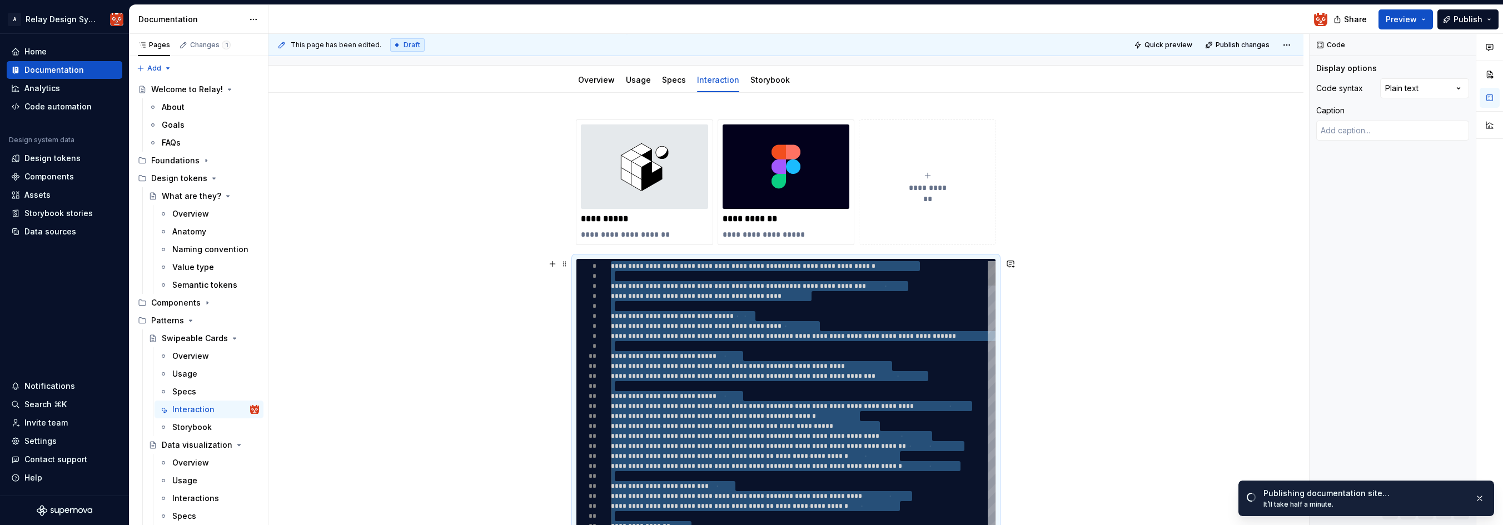
type textarea "*"
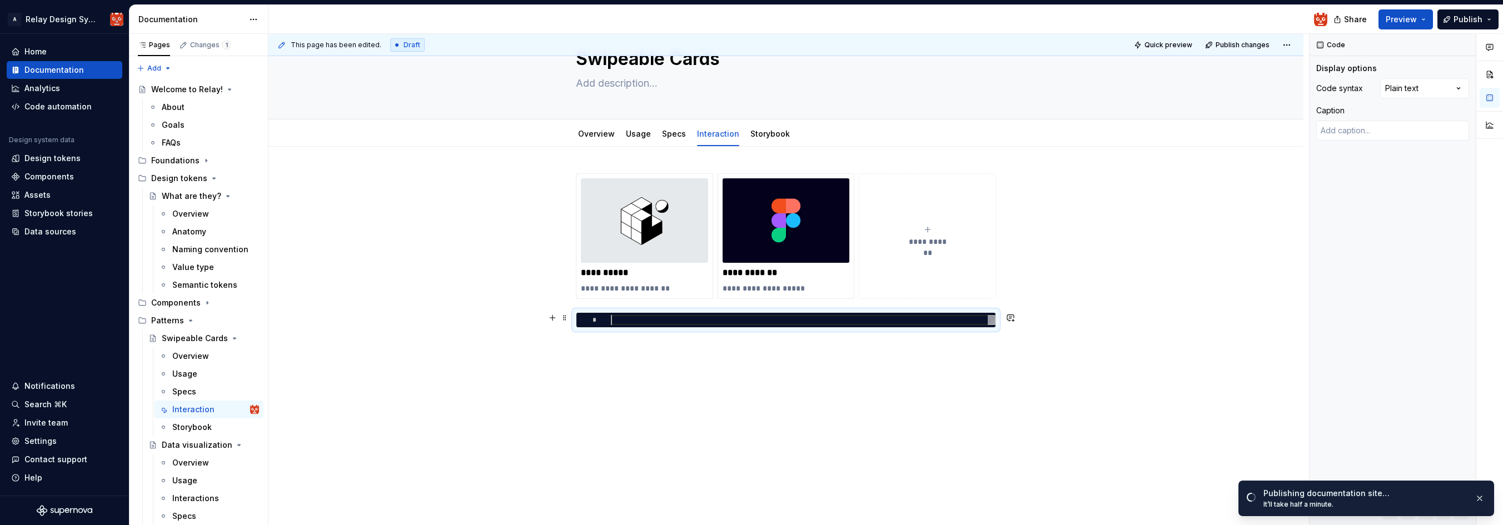
scroll to position [46, 0]
type textarea "*"
type textarea "**********"
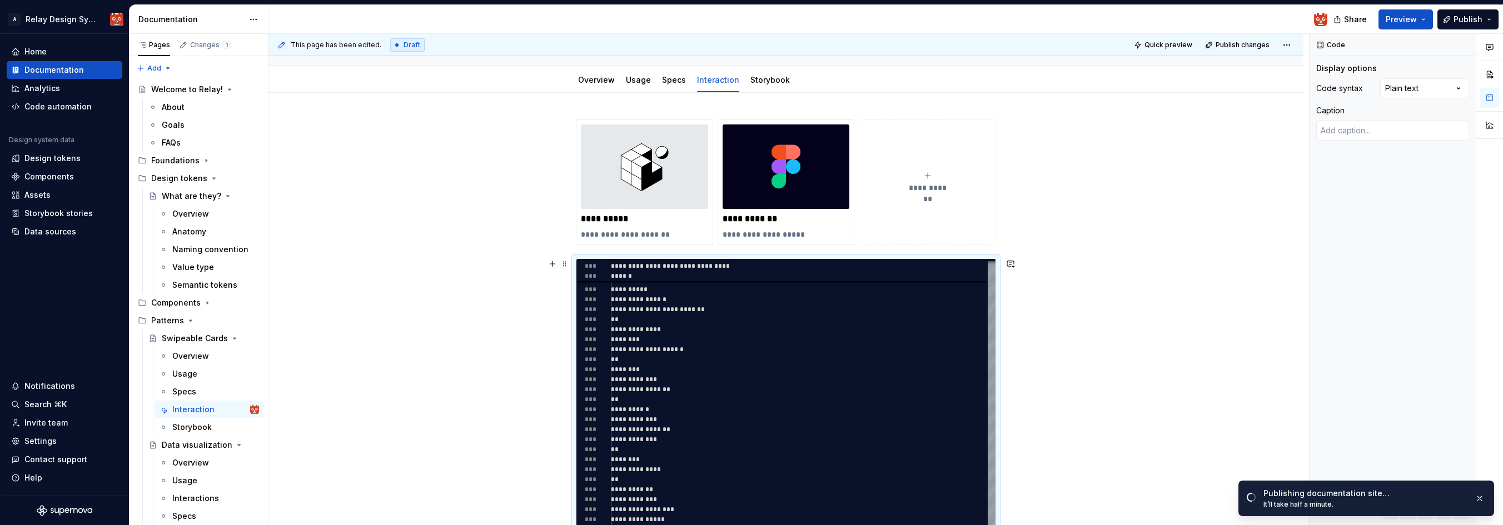
type textarea "*"
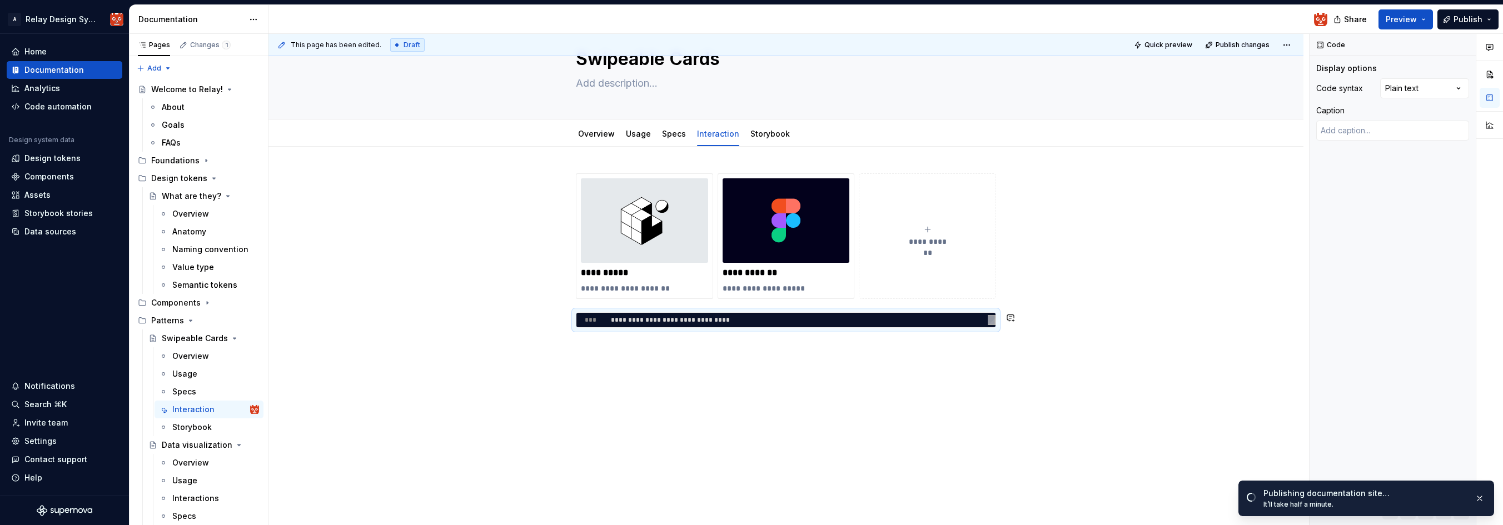
scroll to position [0, 0]
type textarea "*"
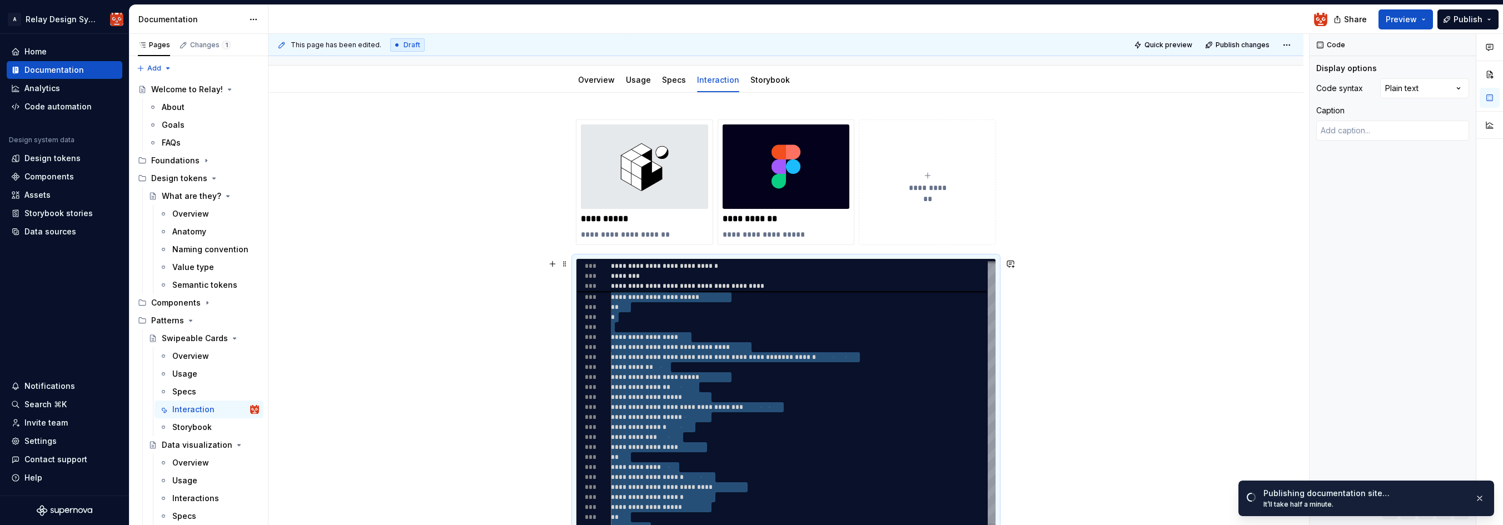
scroll to position [30, 137]
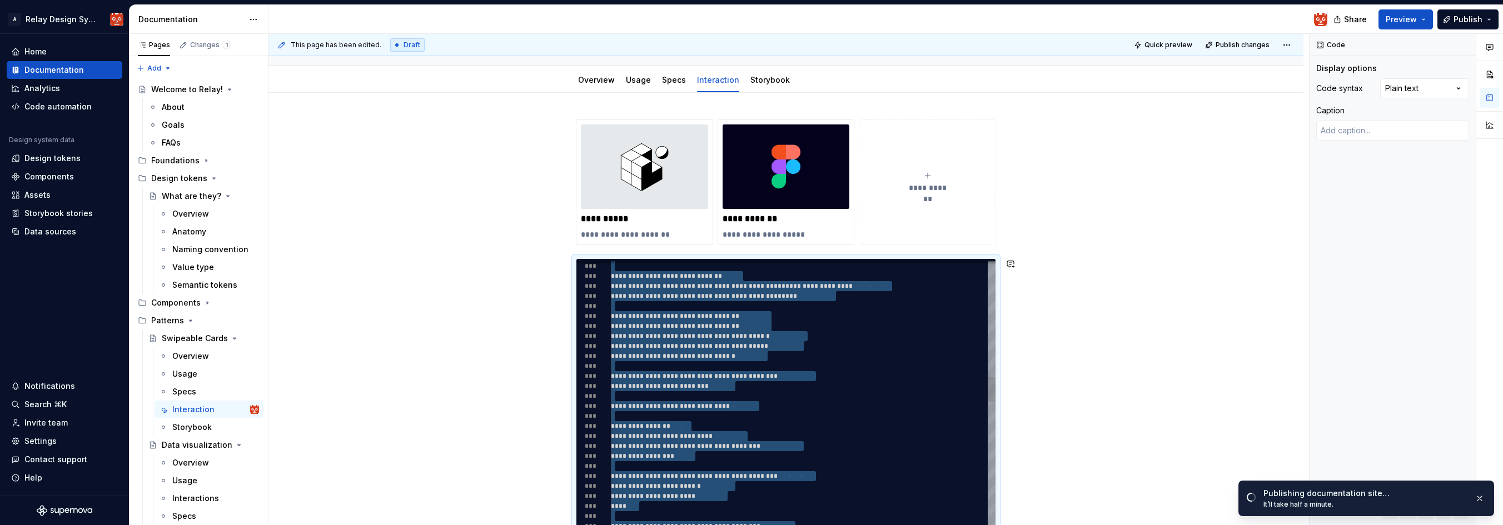
scroll to position [20, 0]
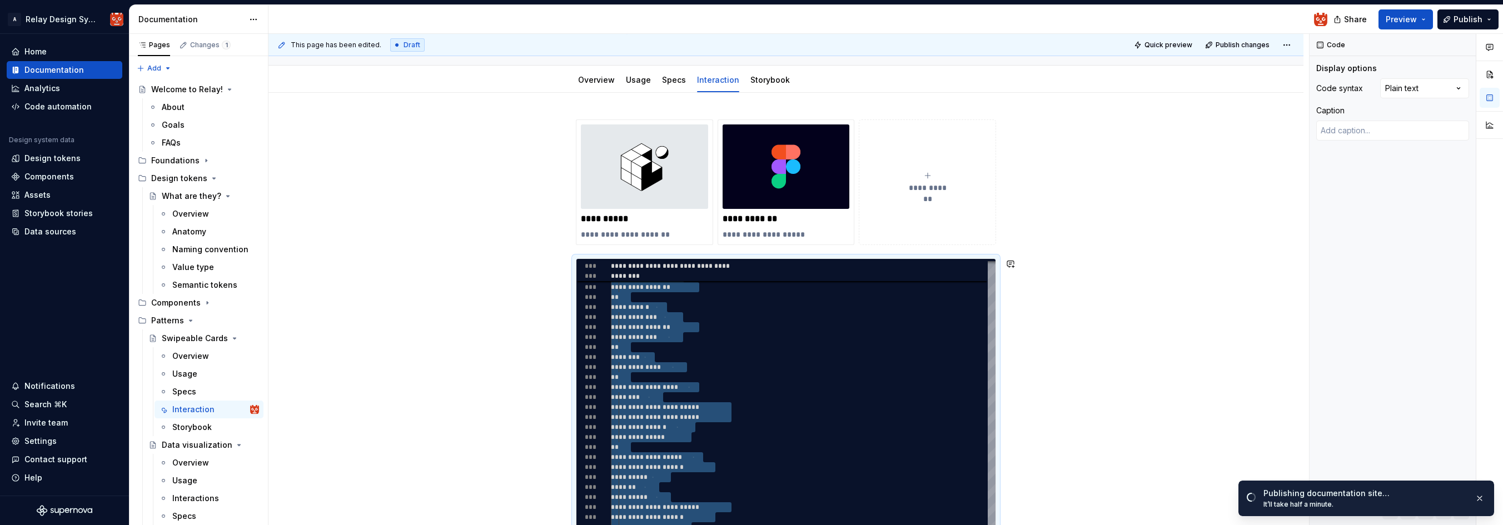
type textarea "**********"
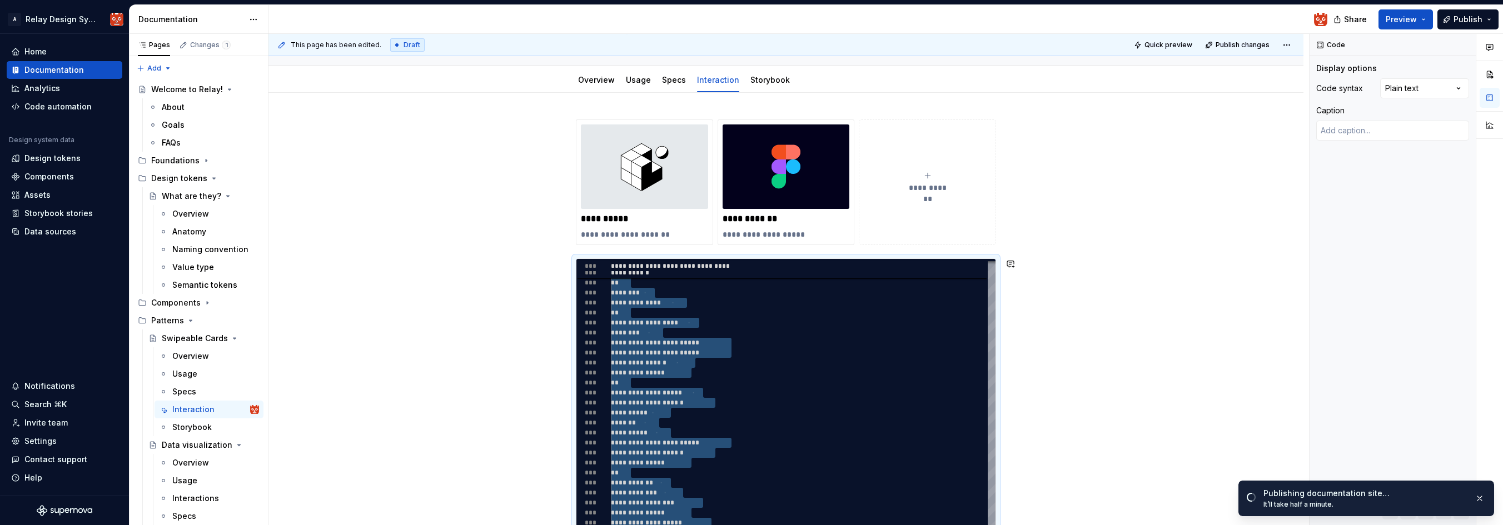
drag, startPoint x: 617, startPoint y: 294, endPoint x: 741, endPoint y: 612, distance: 341.3
type textarea "*"
type textarea "**********"
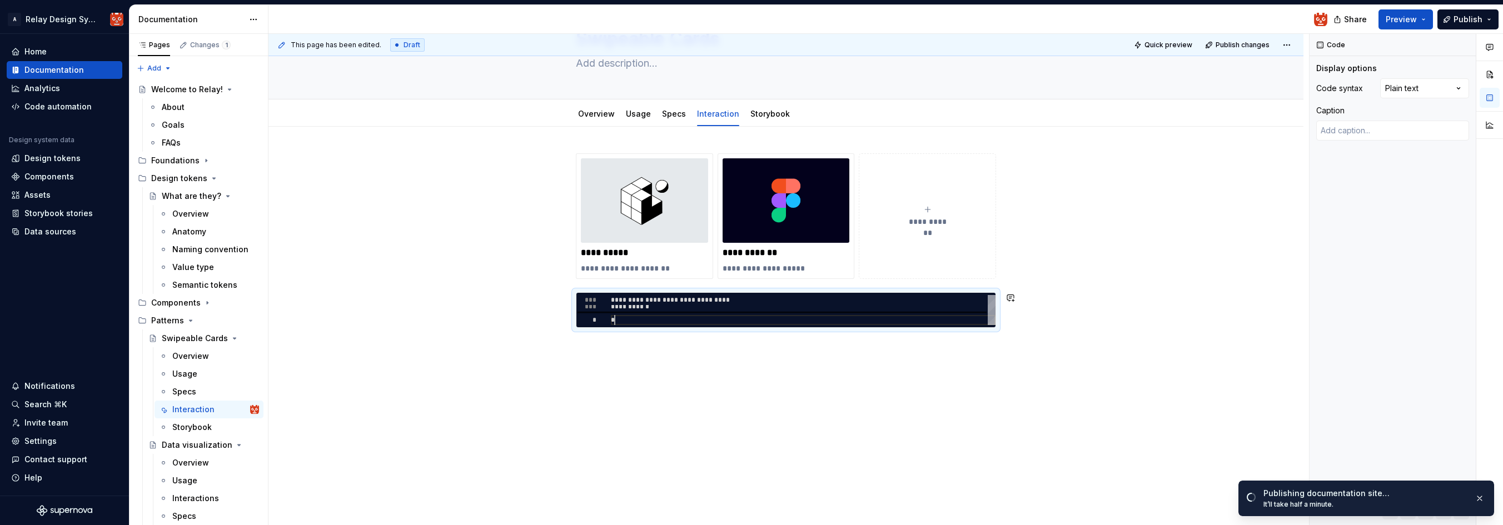
scroll to position [66, 0]
type textarea "*"
type textarea "**********"
type textarea "*"
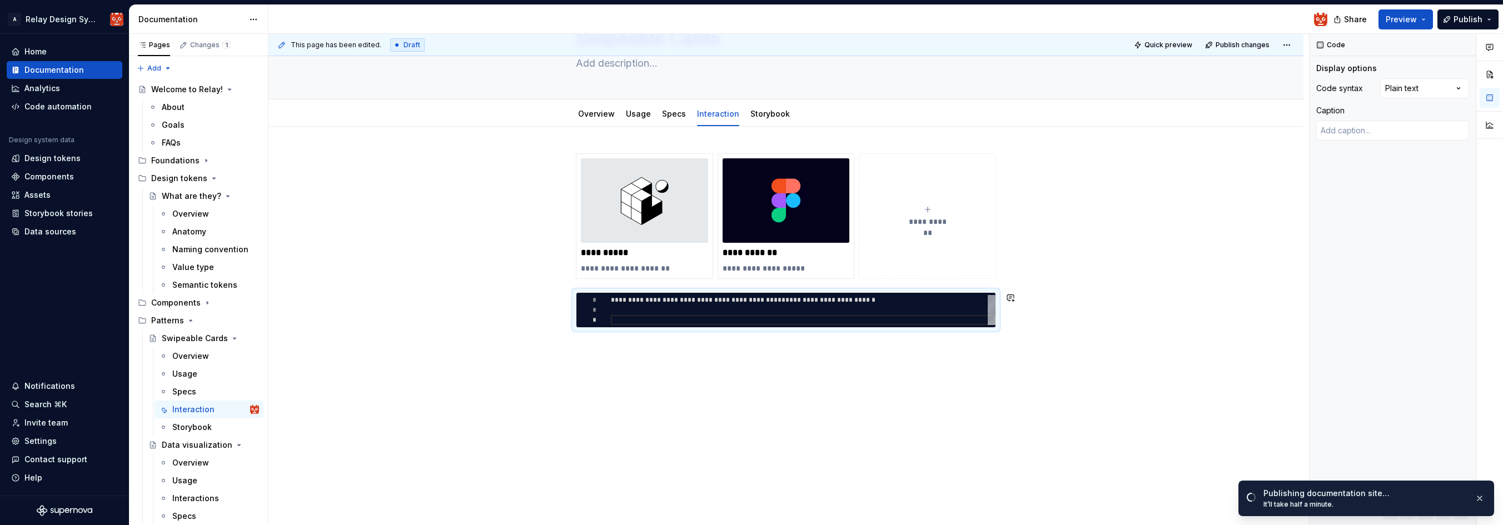
type textarea "**********"
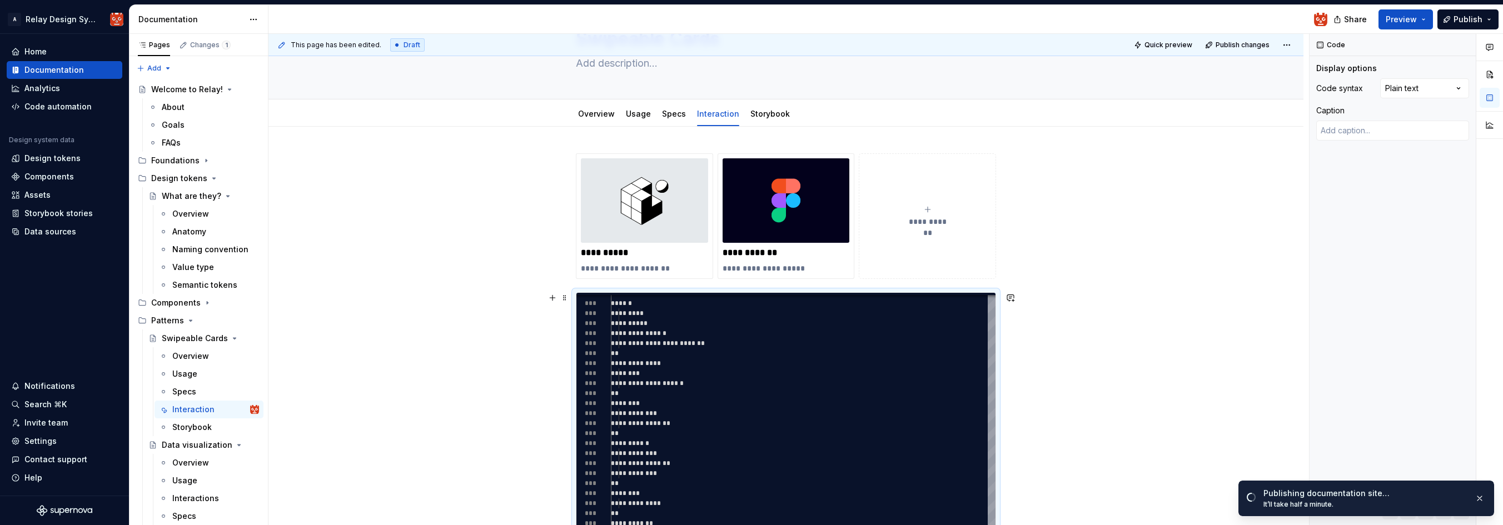
scroll to position [90, 12]
drag, startPoint x: 1139, startPoint y: 425, endPoint x: 1131, endPoint y: 424, distance: 8.4
click at [1136, 425] on div "**********" at bounding box center [789, 280] width 1041 height 492
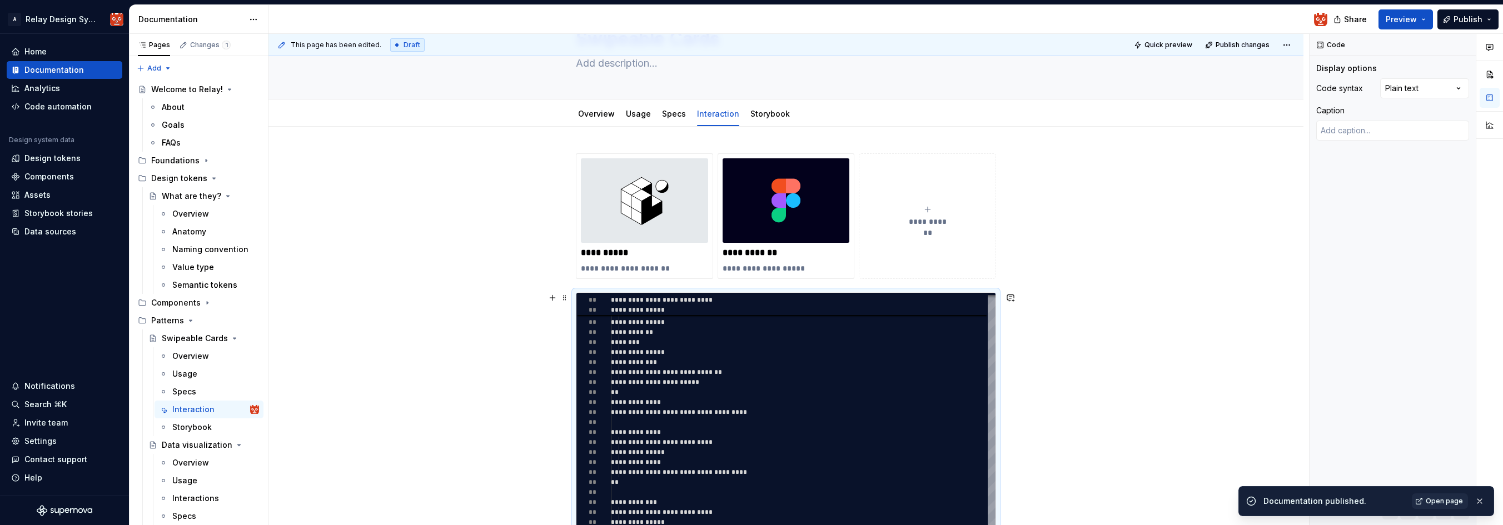
click at [1171, 410] on div "**********" at bounding box center [789, 280] width 1041 height 492
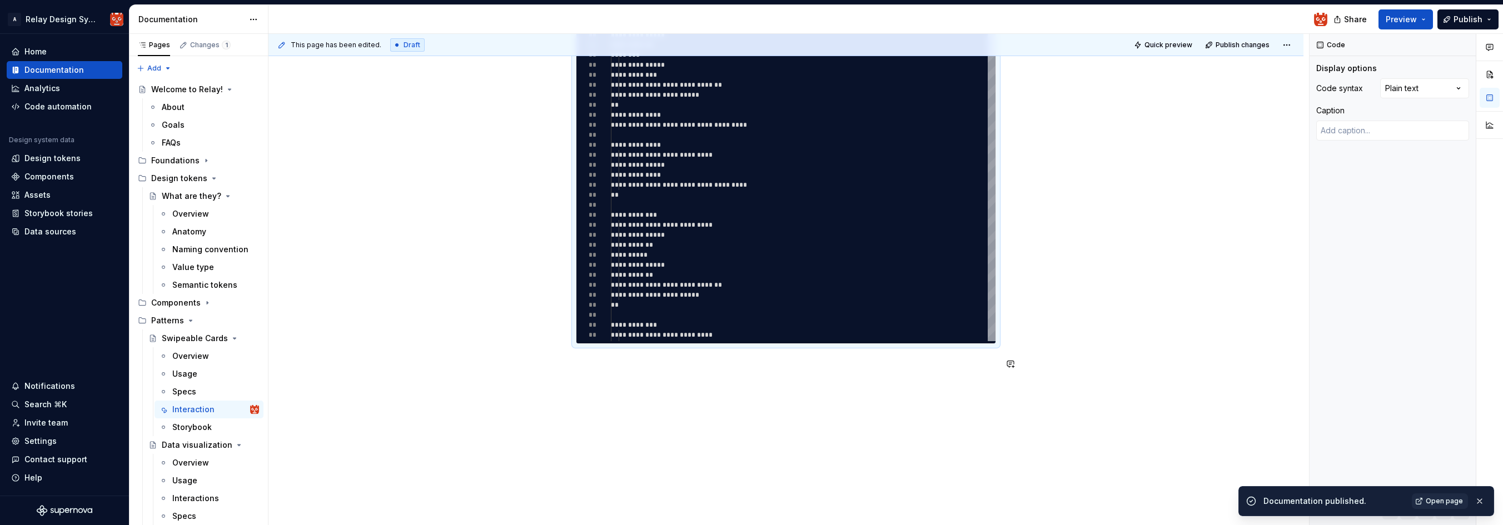
scroll to position [370, 0]
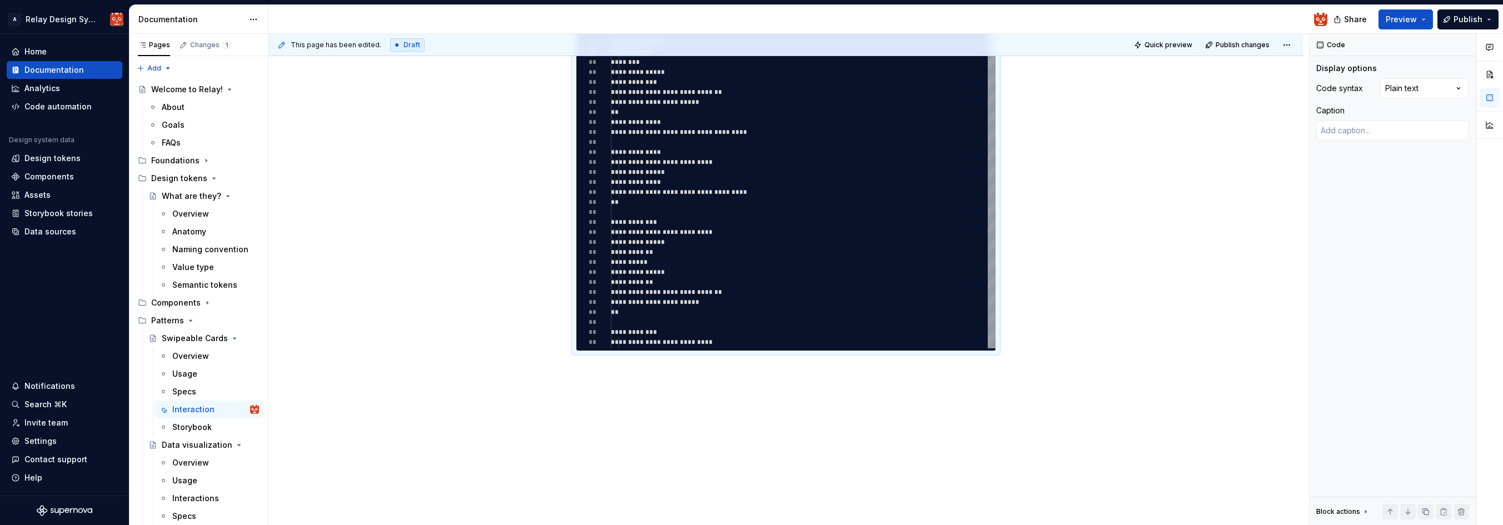
click at [1174, 355] on div "**********" at bounding box center [786, 198] width 1035 height 703
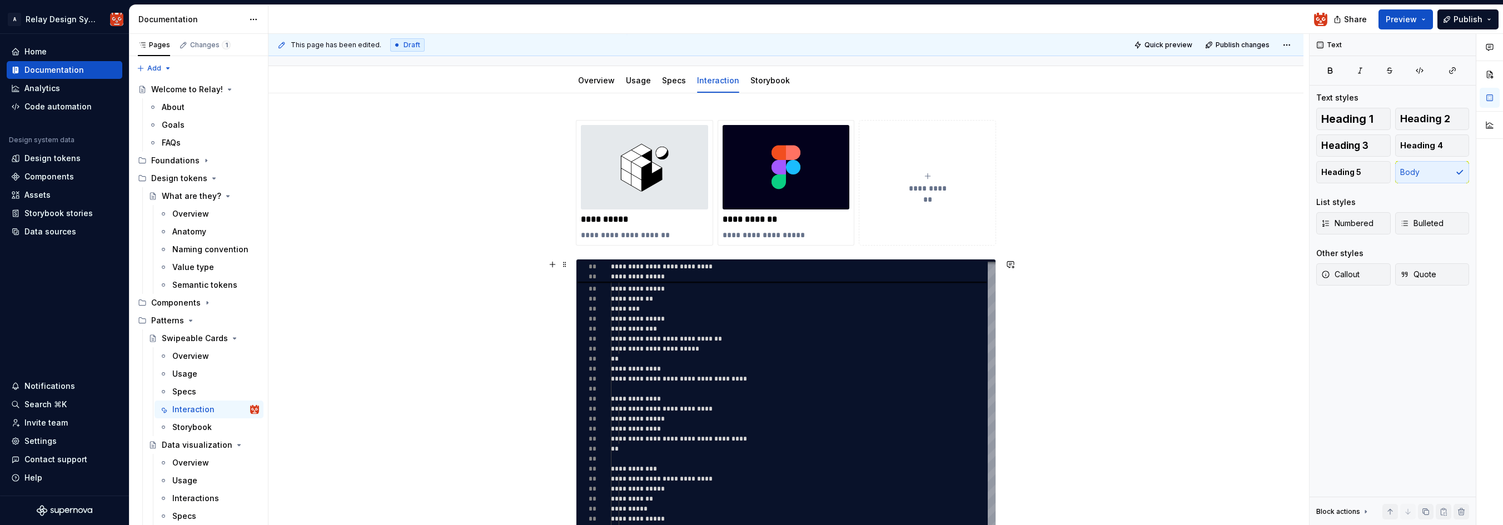
click at [1092, 271] on div "**********" at bounding box center [786, 444] width 1035 height 703
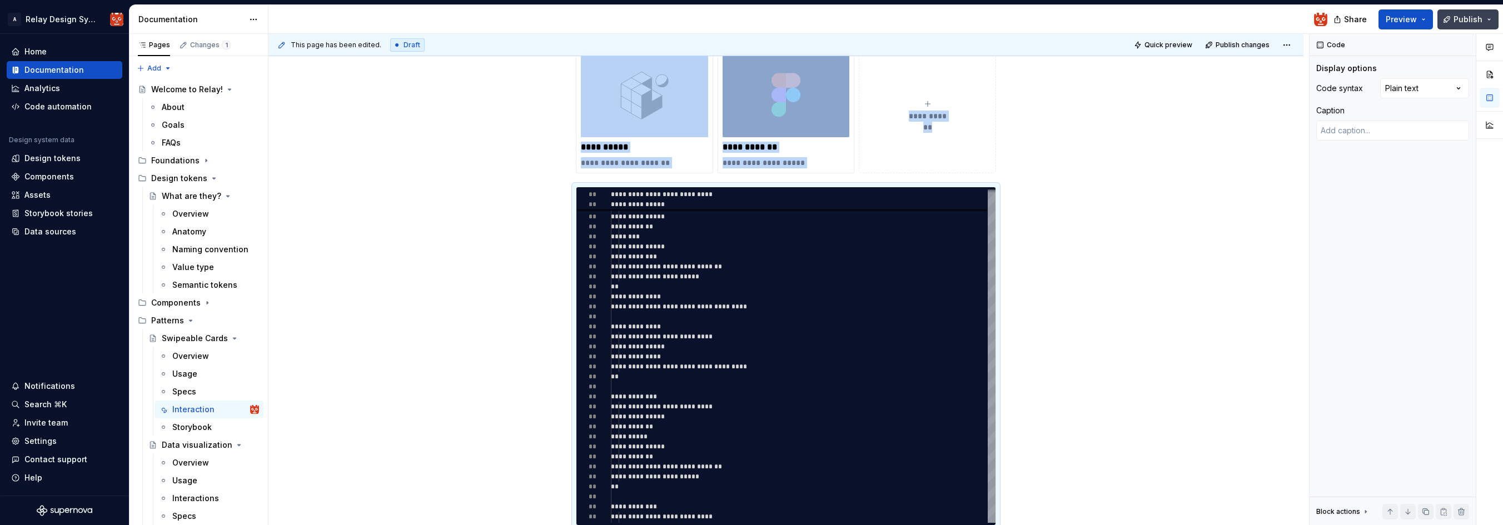
click at [1463, 23] on span "Publish" at bounding box center [1468, 19] width 29 height 11
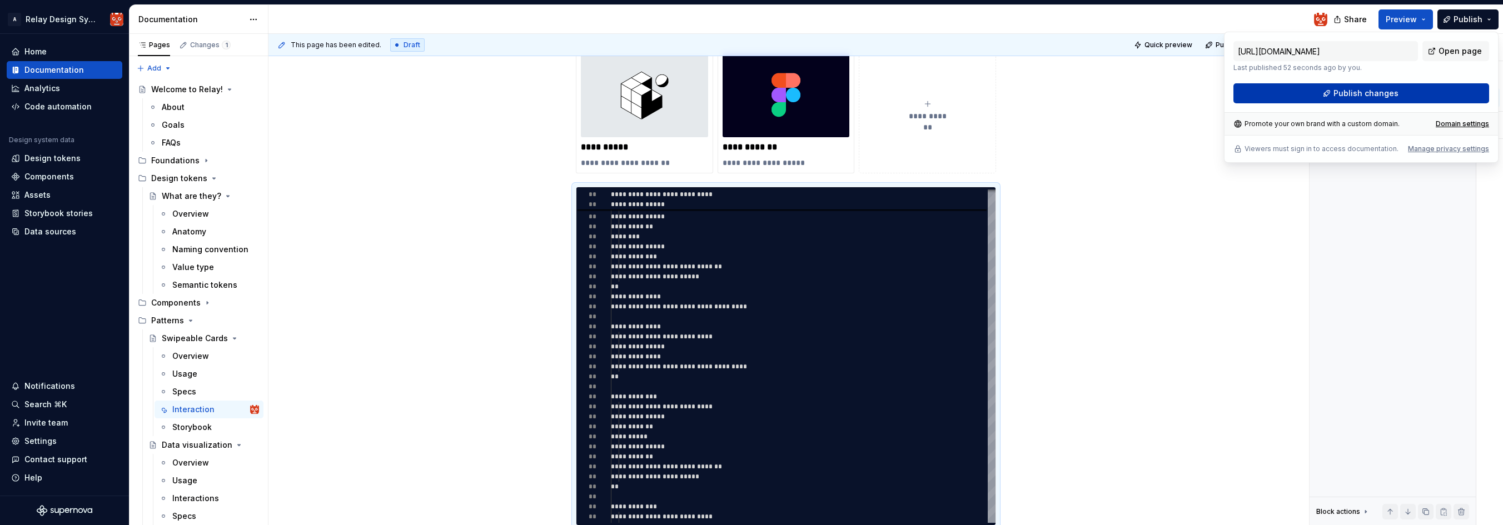
click at [1399, 94] on button "Publish changes" at bounding box center [1362, 93] width 256 height 20
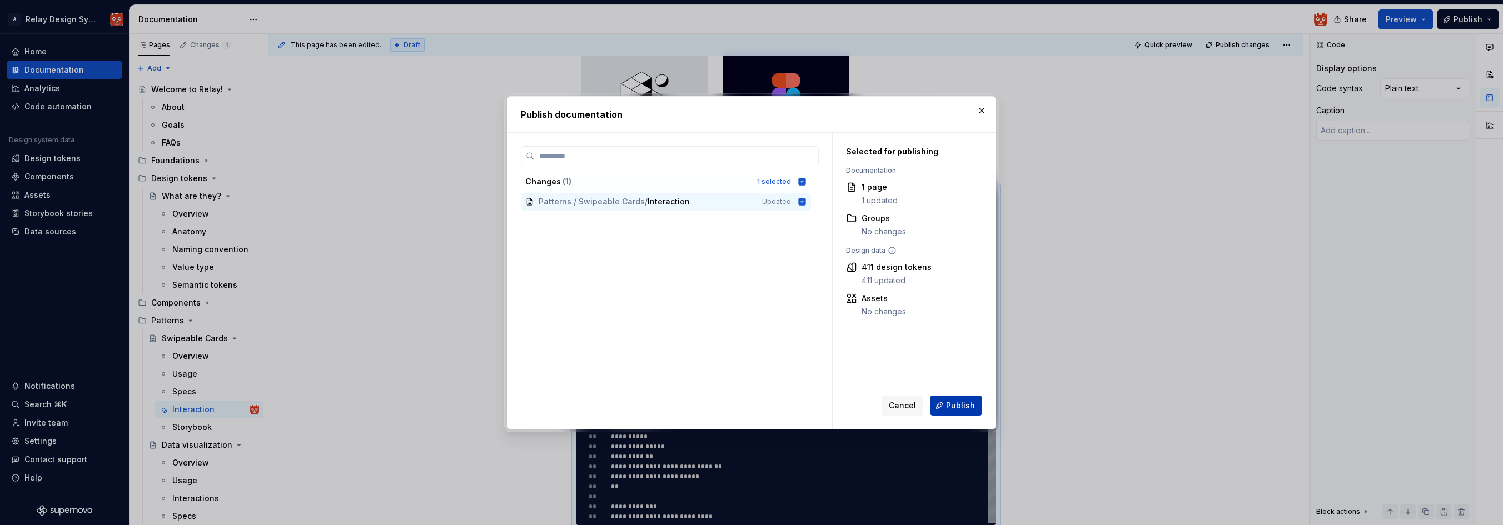
click at [969, 406] on span "Publish" at bounding box center [960, 405] width 29 height 11
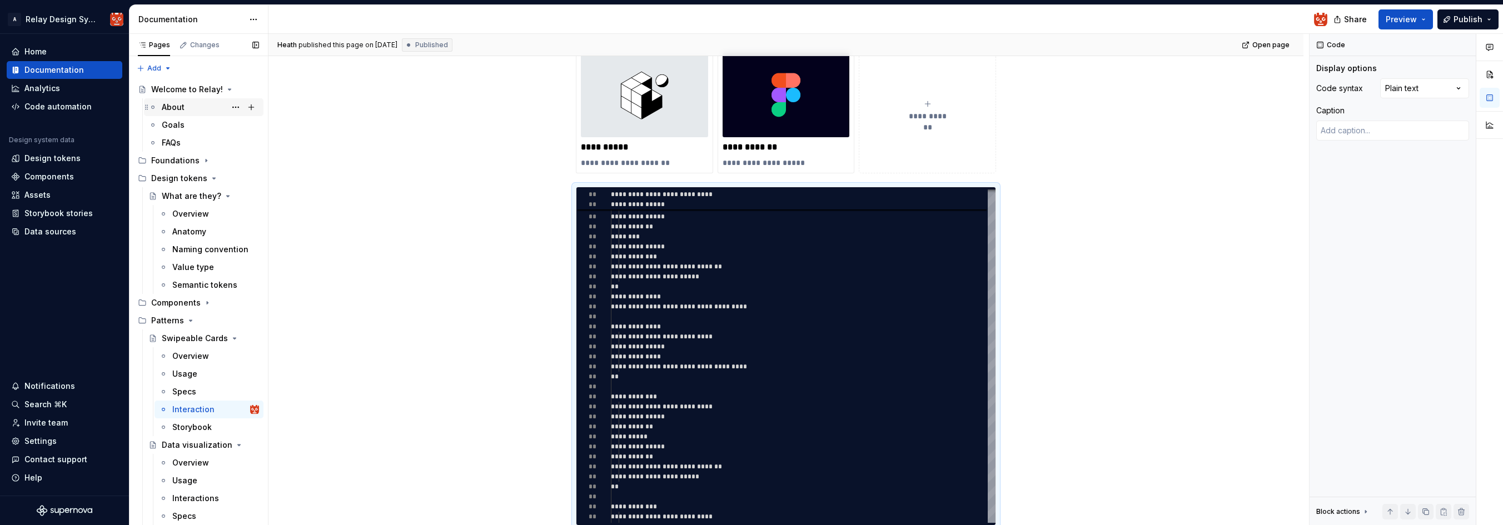
scroll to position [0, 0]
click at [189, 307] on div "Components" at bounding box center [175, 302] width 49 height 11
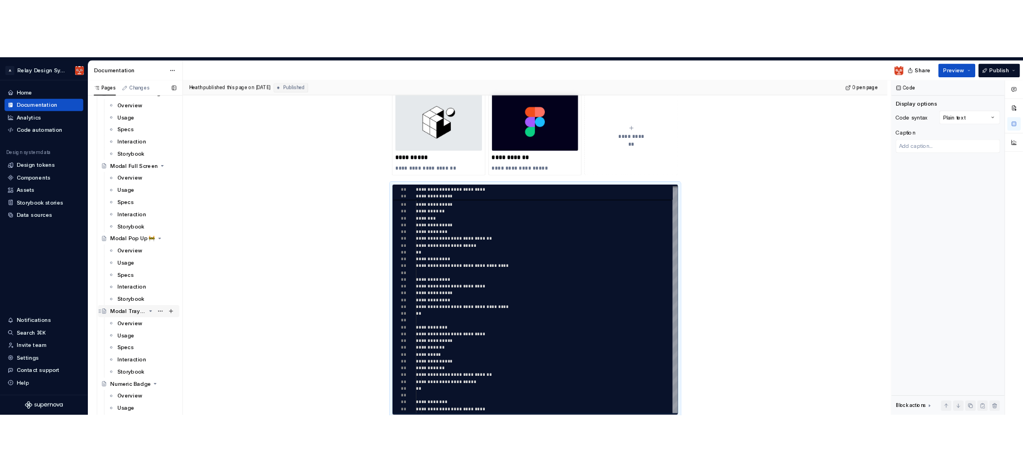
scroll to position [1279, 0]
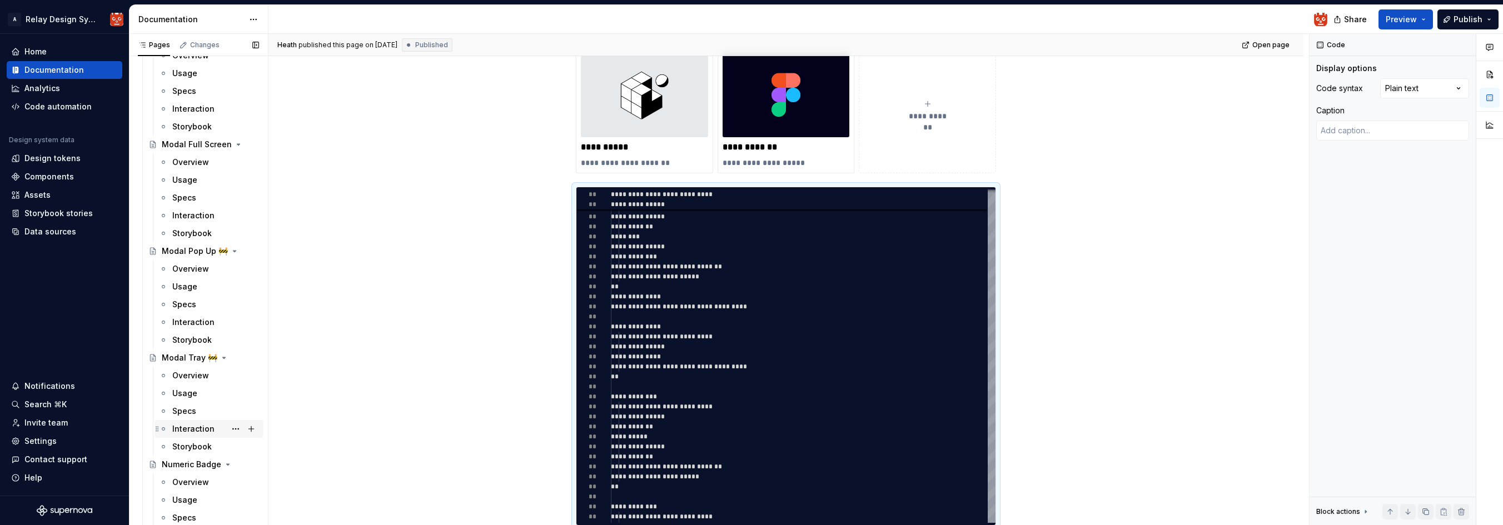
click at [192, 432] on div "Interaction" at bounding box center [193, 429] width 42 height 11
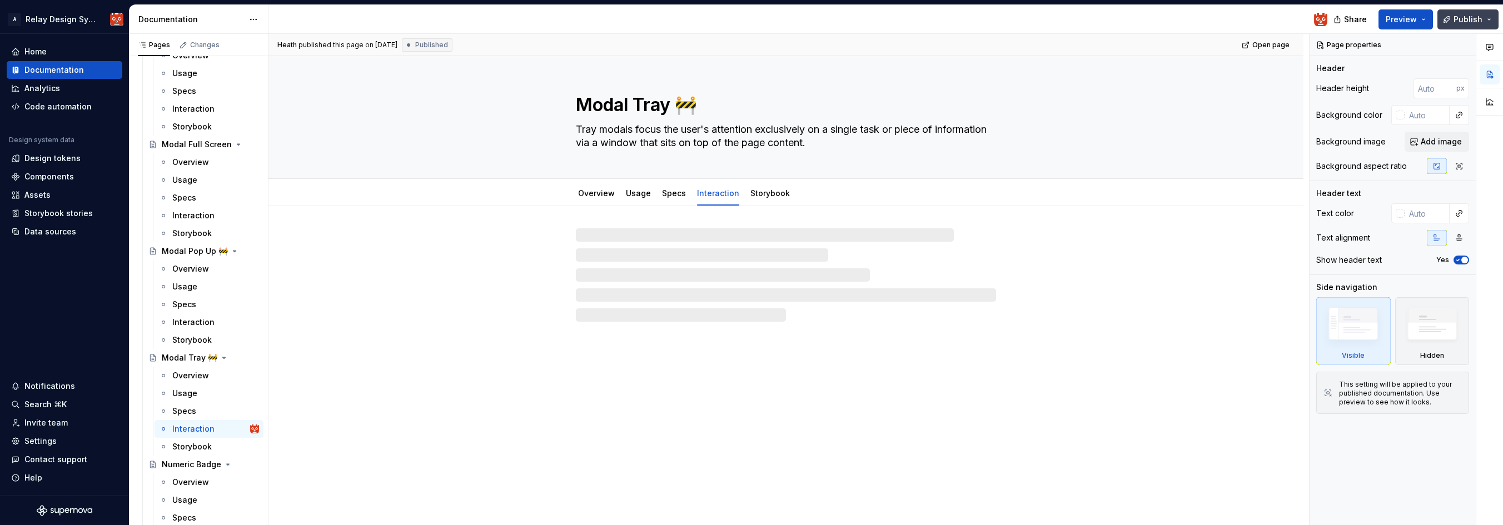
click at [1493, 23] on button "Publish" at bounding box center [1468, 19] width 61 height 20
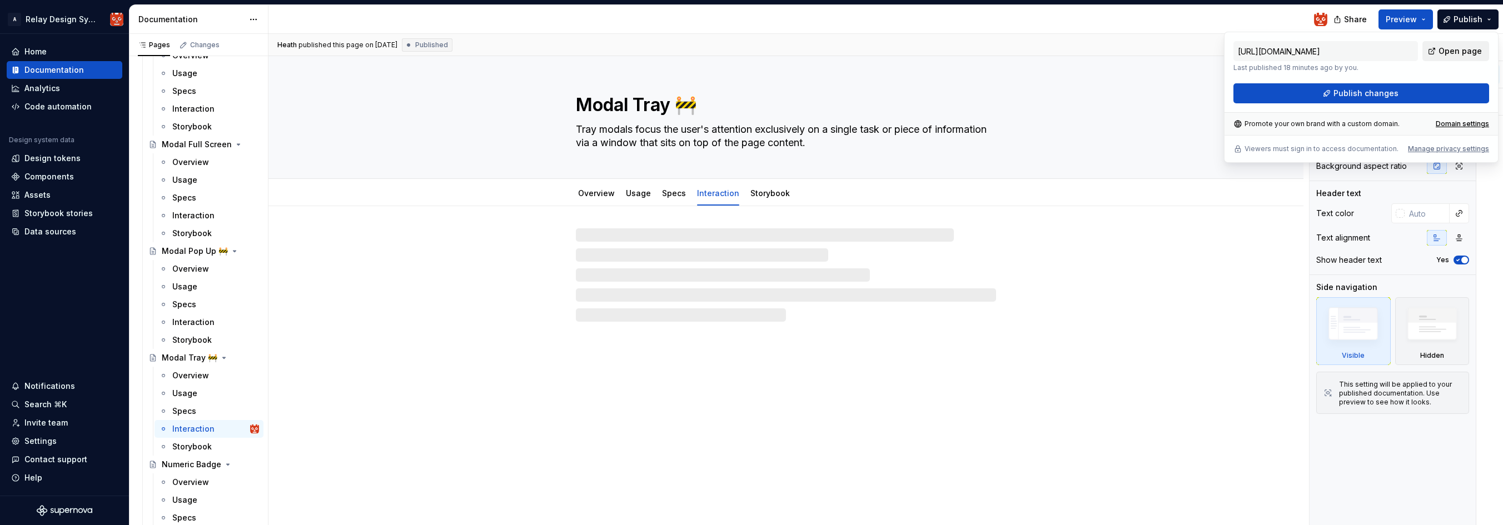
click at [1447, 52] on span "Open page" at bounding box center [1460, 51] width 43 height 11
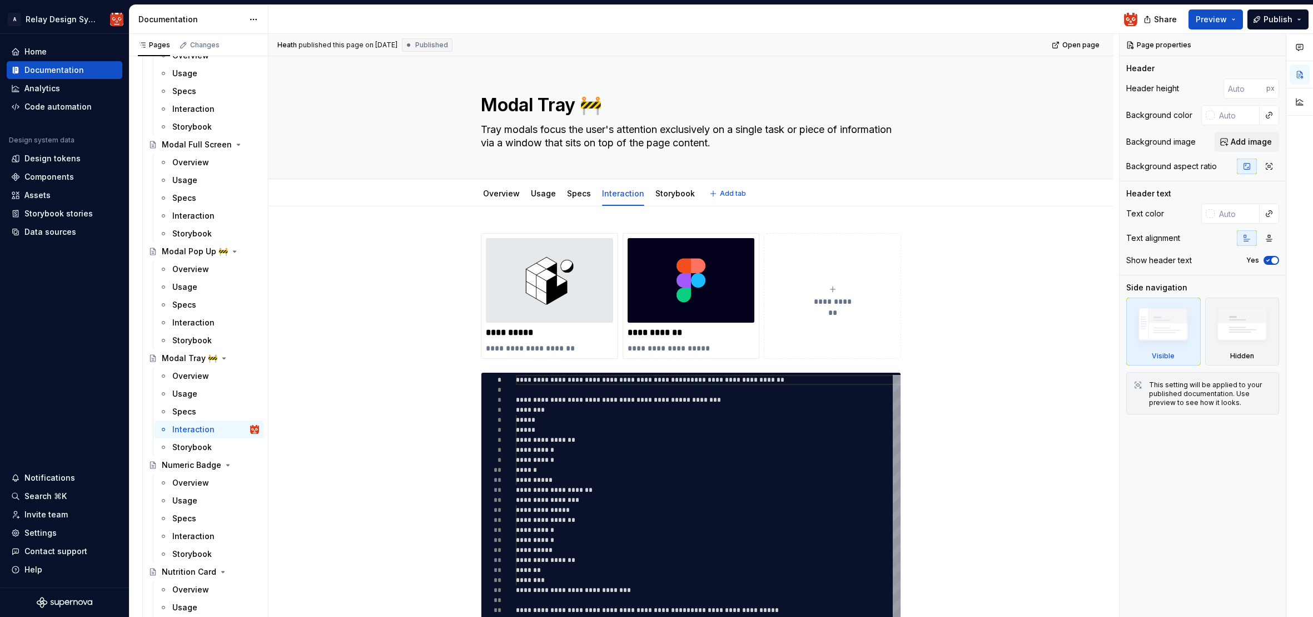
click at [1054, 205] on div "Overview Usage Specs Interaction Storybook Add tab" at bounding box center [691, 193] width 756 height 24
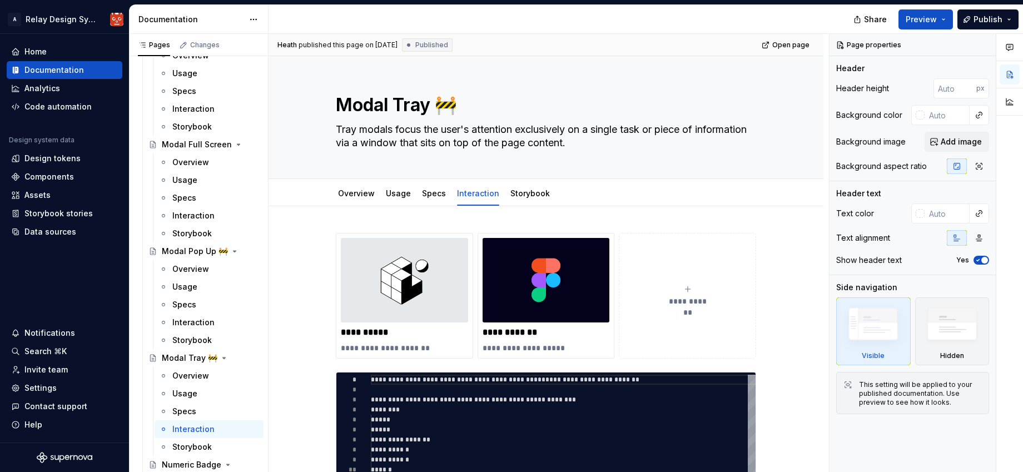
type textarea "*"
